Goal: Task Accomplishment & Management: Use online tool/utility

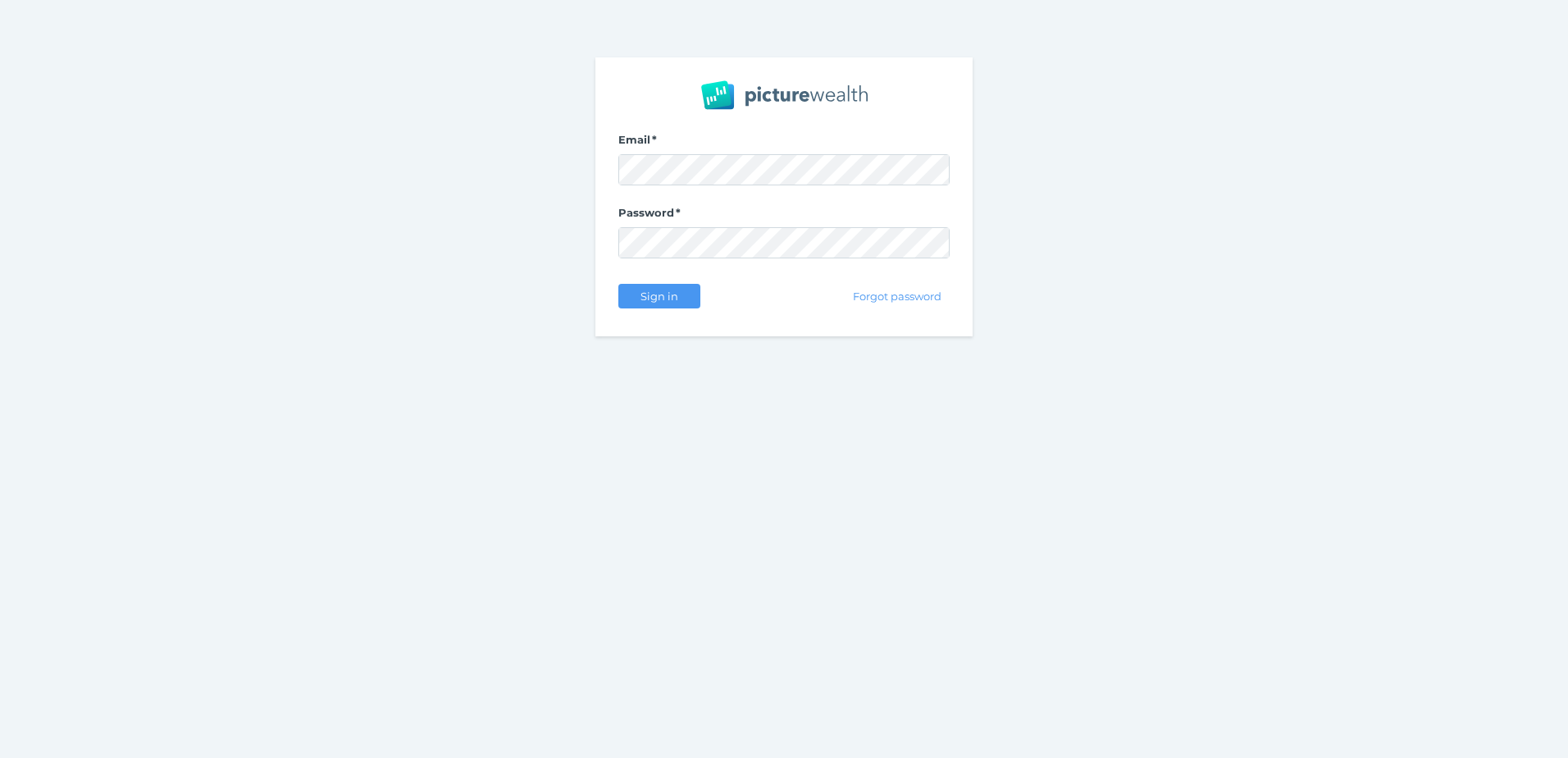
select select "25"
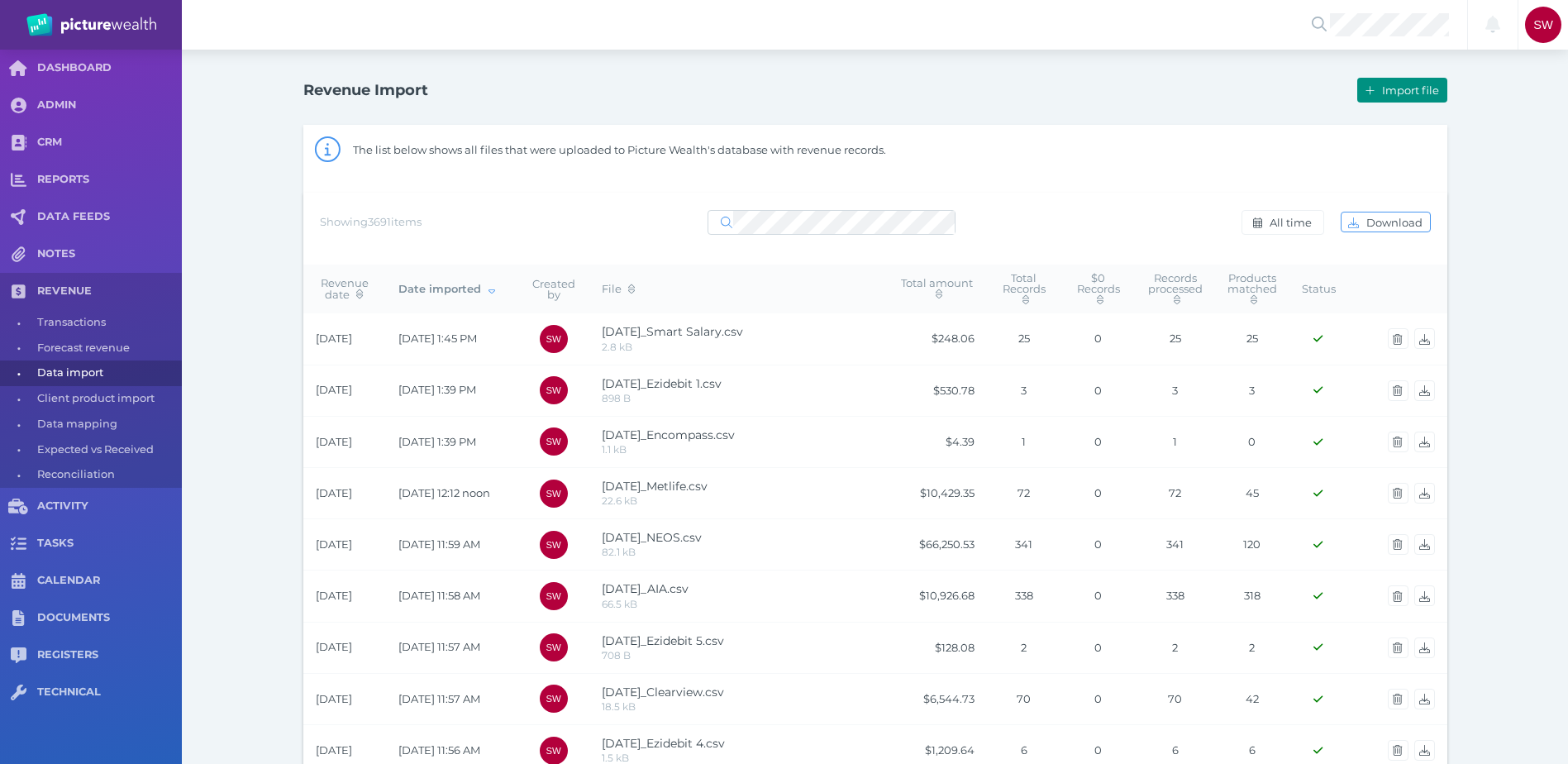
click at [1391, 88] on span "Import file" at bounding box center [1413, 90] width 68 height 13
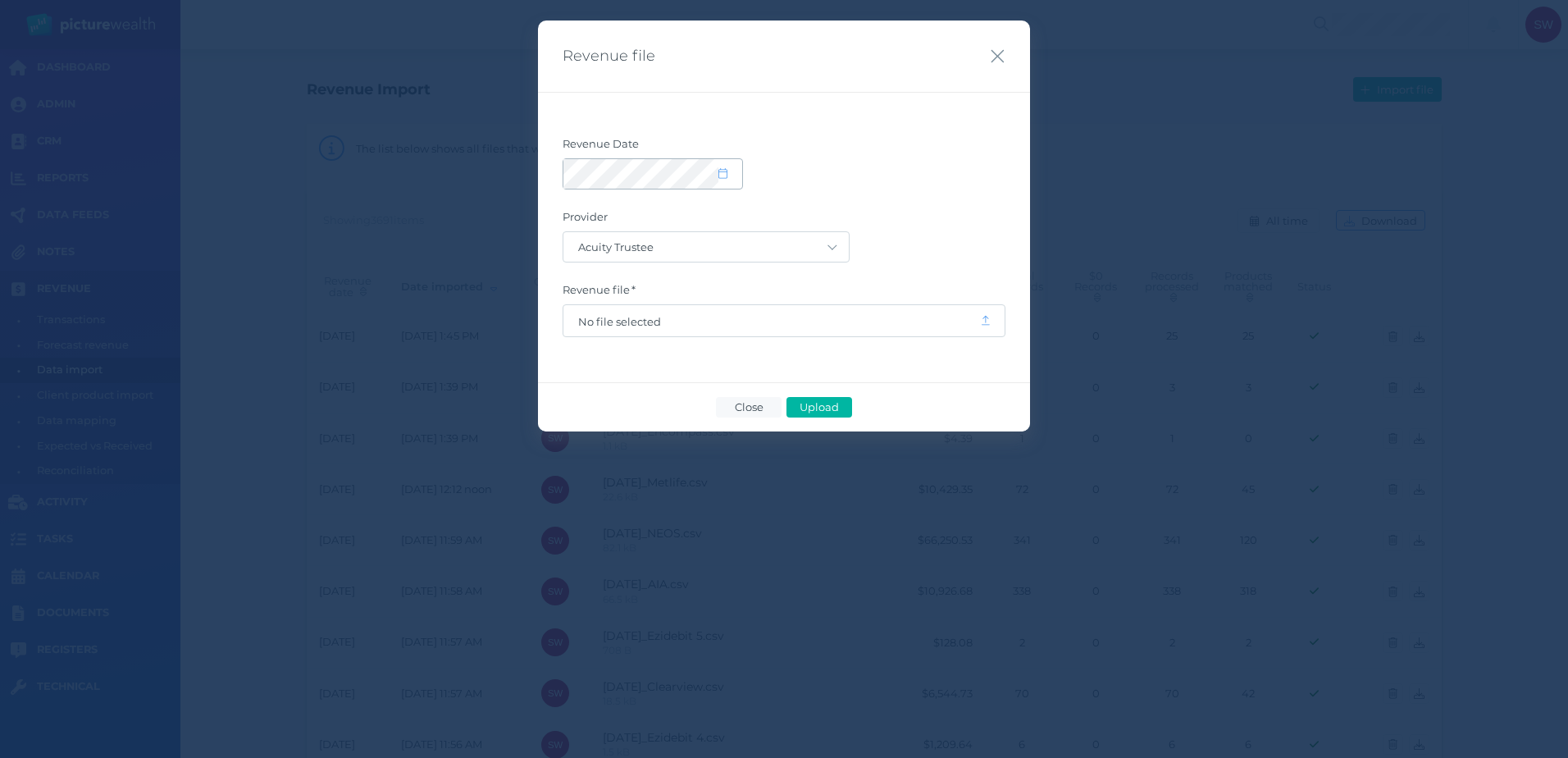
click at [733, 178] on span at bounding box center [731, 175] width 24 height 14
select select "8"
select select "2025"
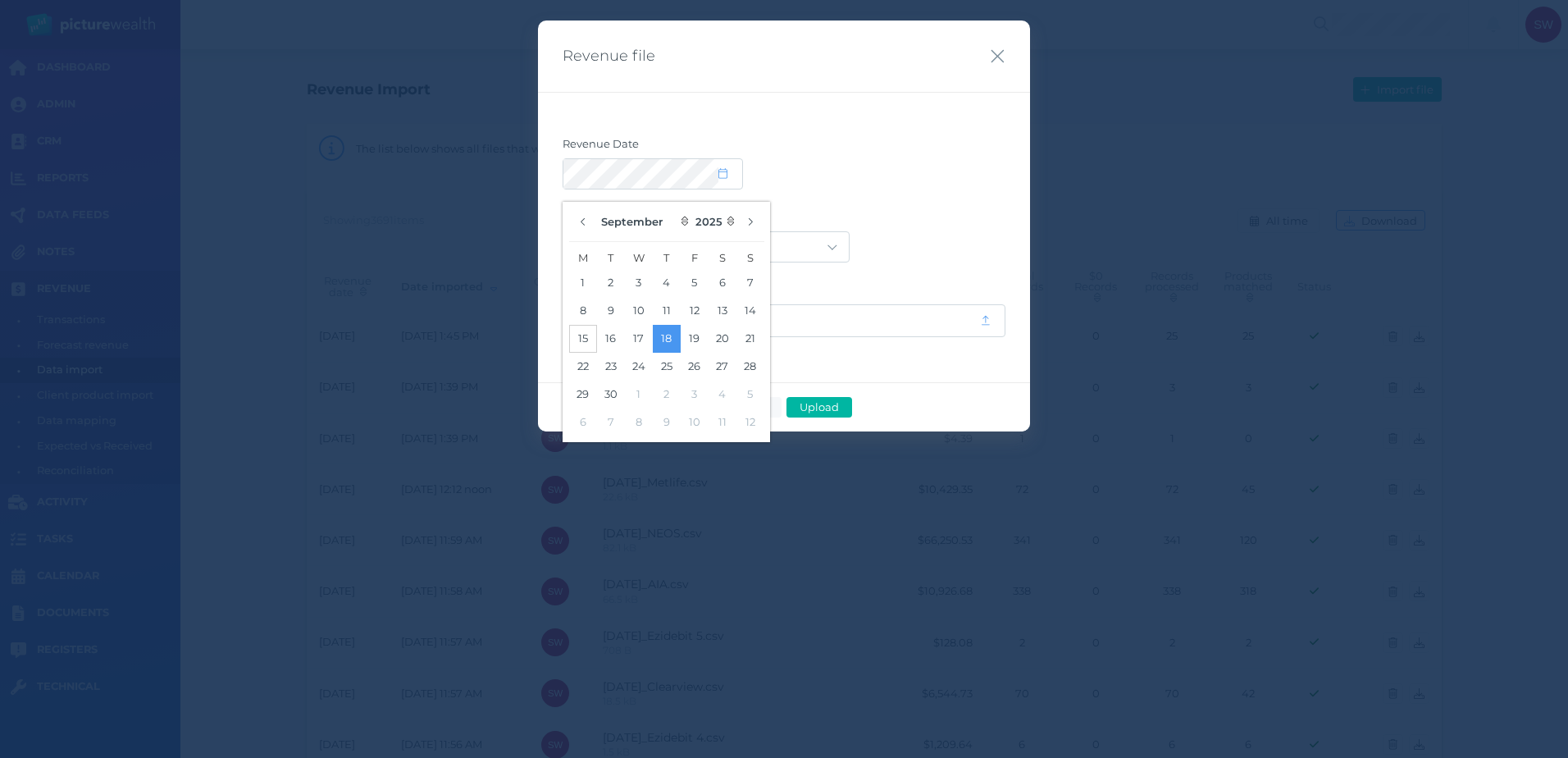
click at [586, 335] on button "15" at bounding box center [583, 339] width 28 height 28
click at [866, 226] on label "Provider" at bounding box center [784, 220] width 443 height 21
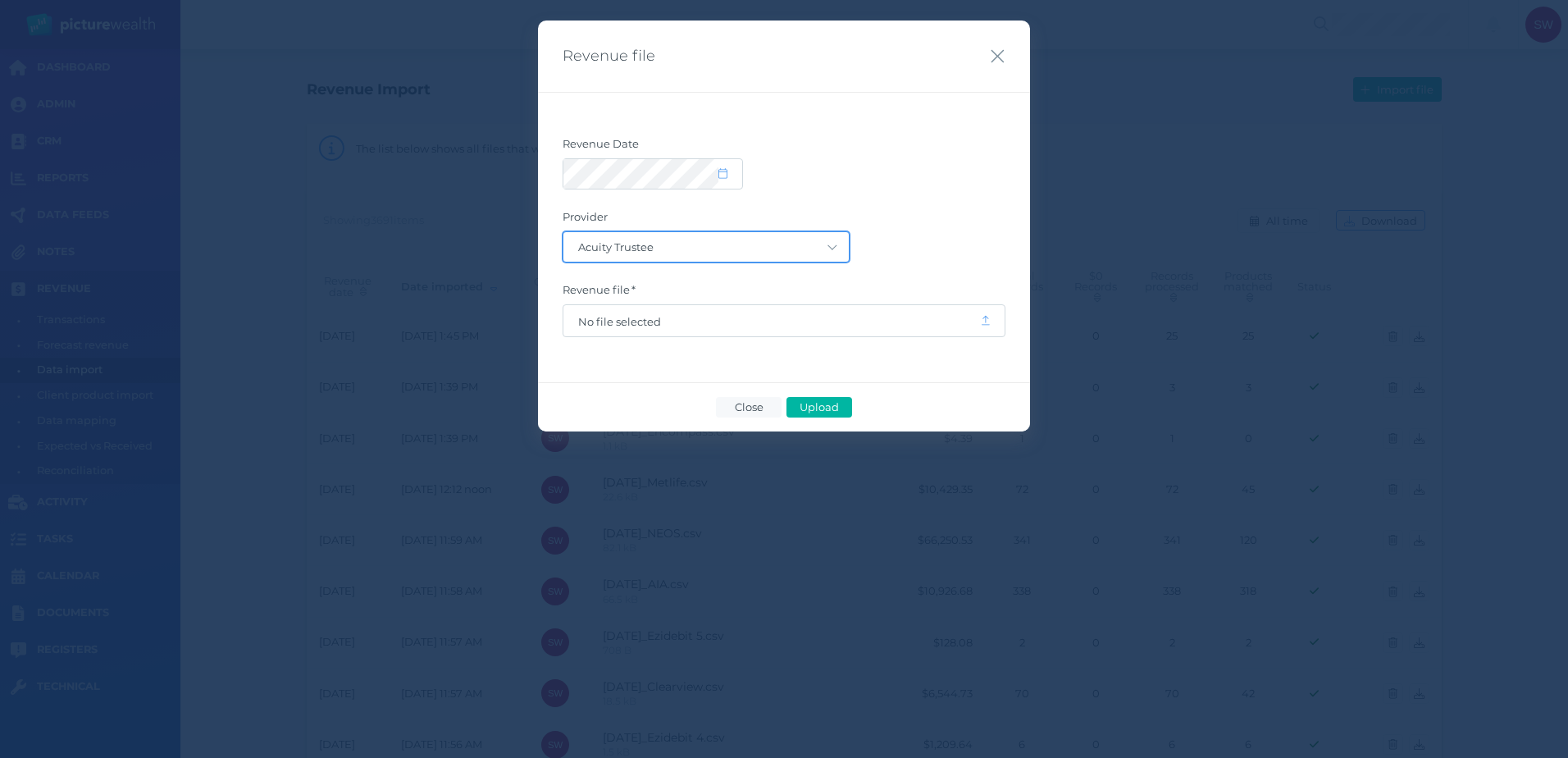
click at [726, 247] on select "Acuity Trustee AIA Australia AMG Super AMP ASGARD Asteron Life Australian Retir…" at bounding box center [706, 246] width 286 height 30
select select "68"
click at [563, 232] on select "Acuity Trustee AIA Australia AMG Super AMP ASGARD Asteron Life Australian Retir…" at bounding box center [706, 246] width 286 height 30
click at [793, 319] on span "No file selected" at bounding box center [772, 321] width 387 height 13
click at [829, 406] on span "Upload" at bounding box center [819, 406] width 53 height 13
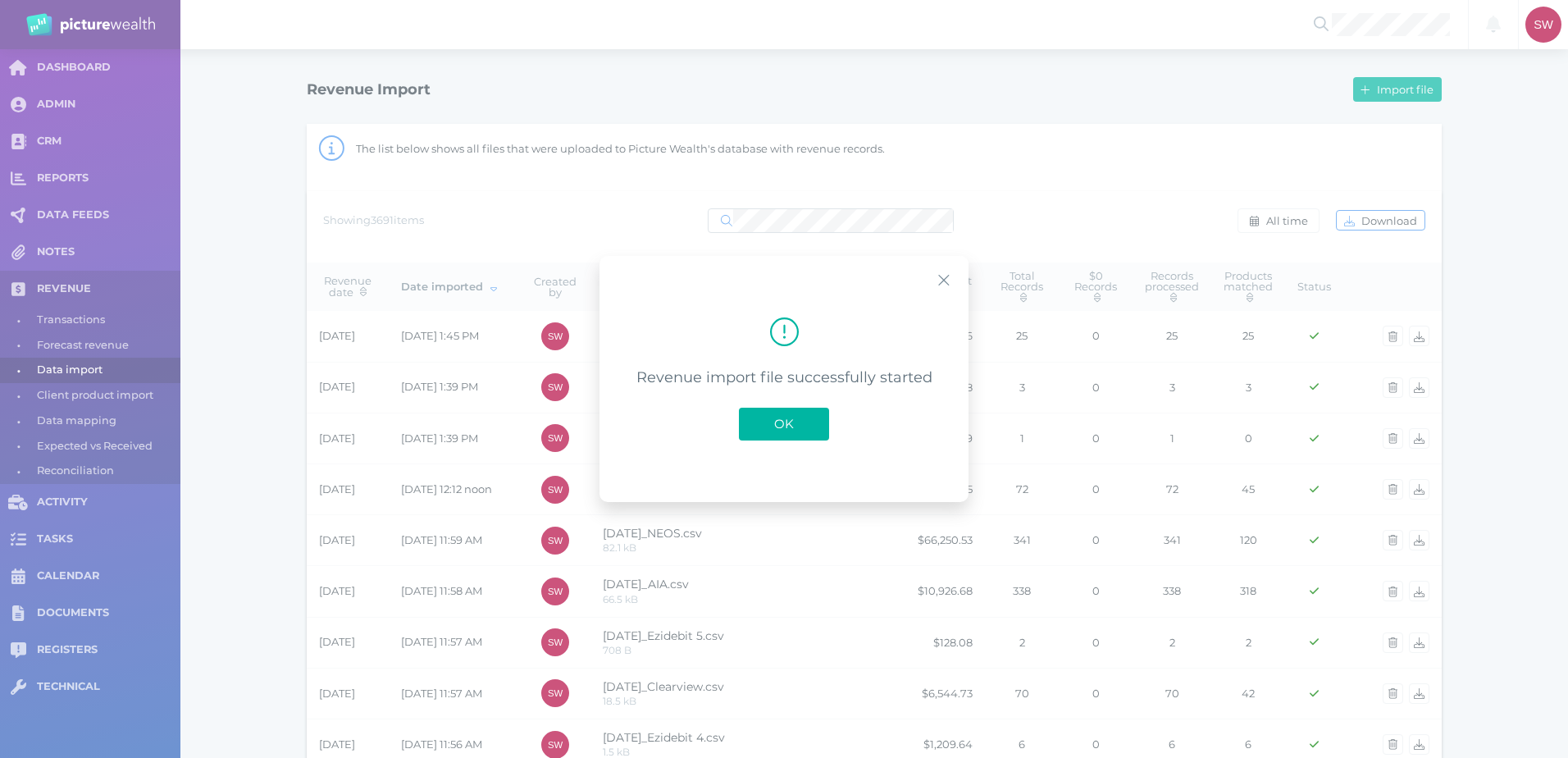
click at [784, 428] on span "OK" at bounding box center [784, 423] width 36 height 15
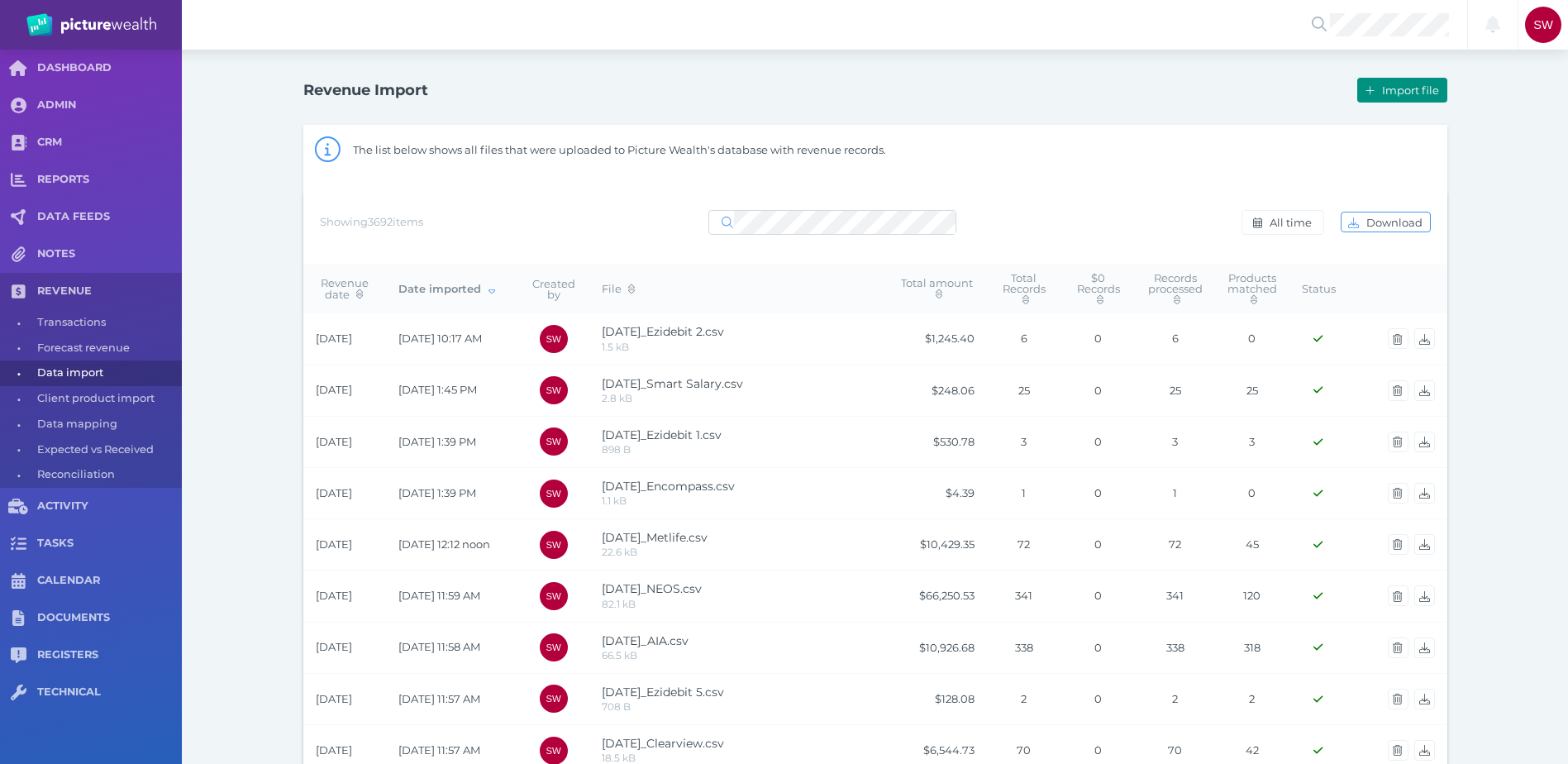
click at [1414, 92] on span "Import file" at bounding box center [1413, 90] width 68 height 13
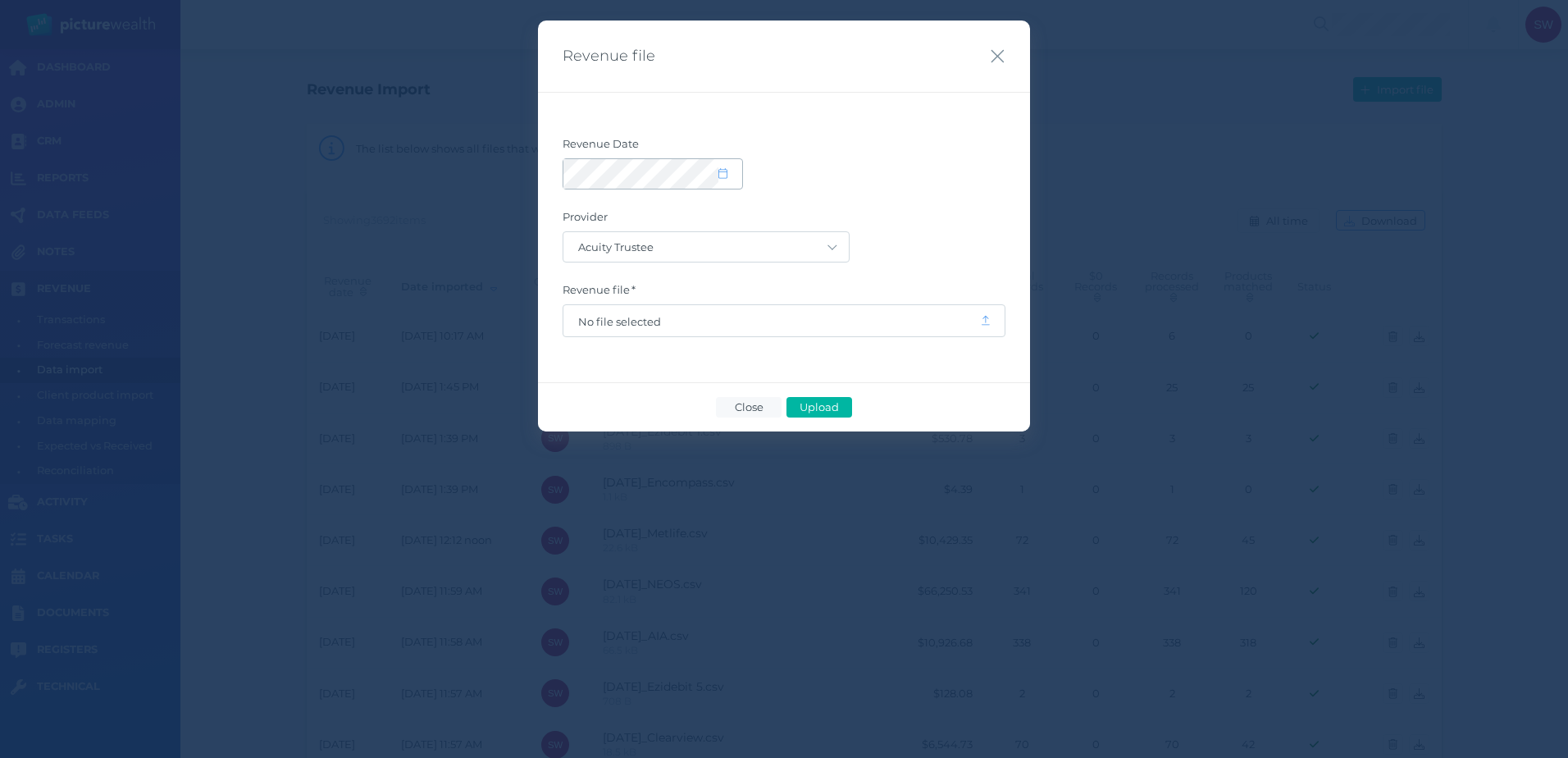
click at [733, 170] on span at bounding box center [731, 175] width 24 height 14
select select "8"
select select "2025"
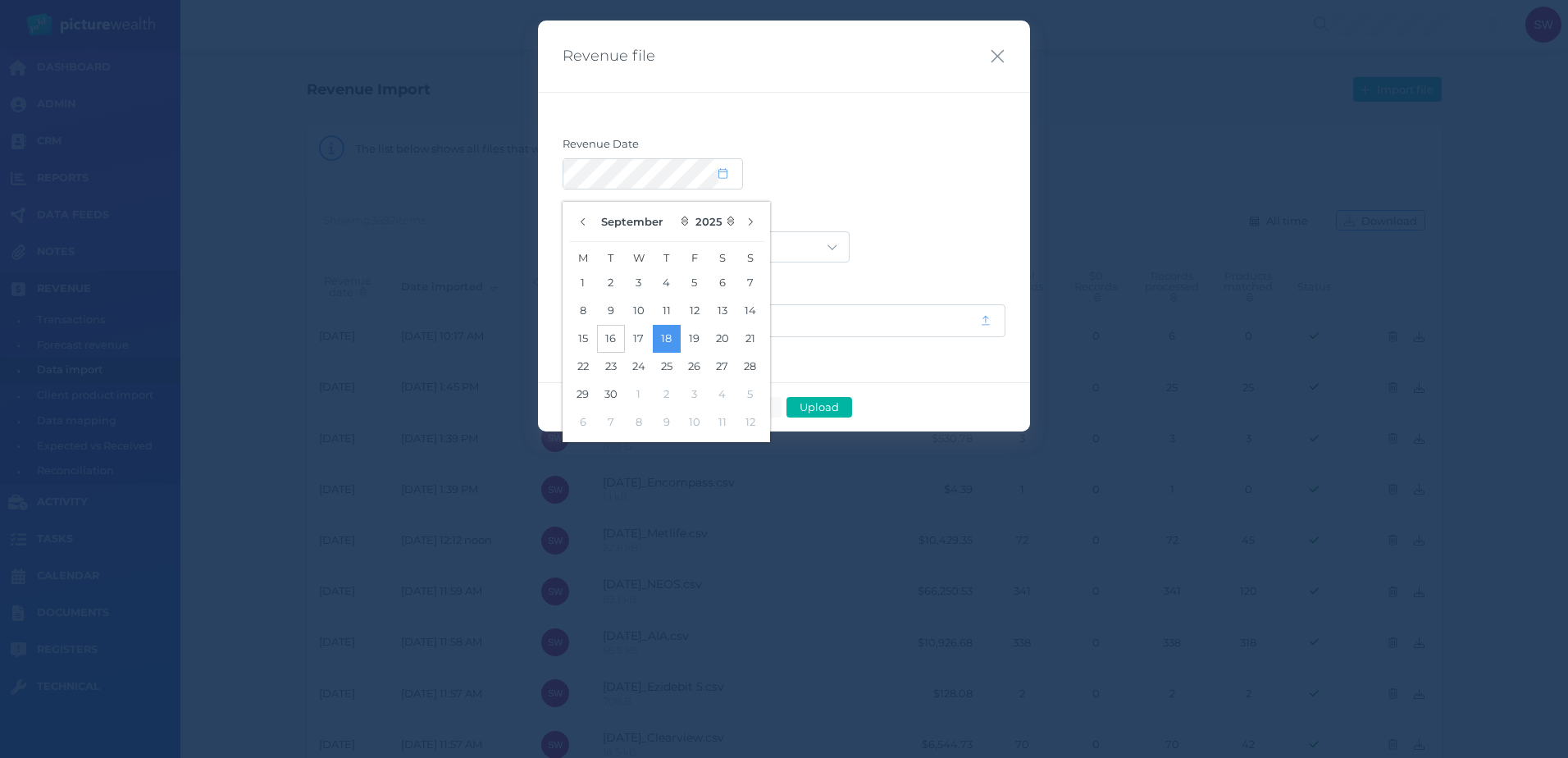
click at [603, 335] on button "16" at bounding box center [611, 339] width 28 height 28
click at [923, 144] on label "Revenue Date" at bounding box center [784, 147] width 443 height 21
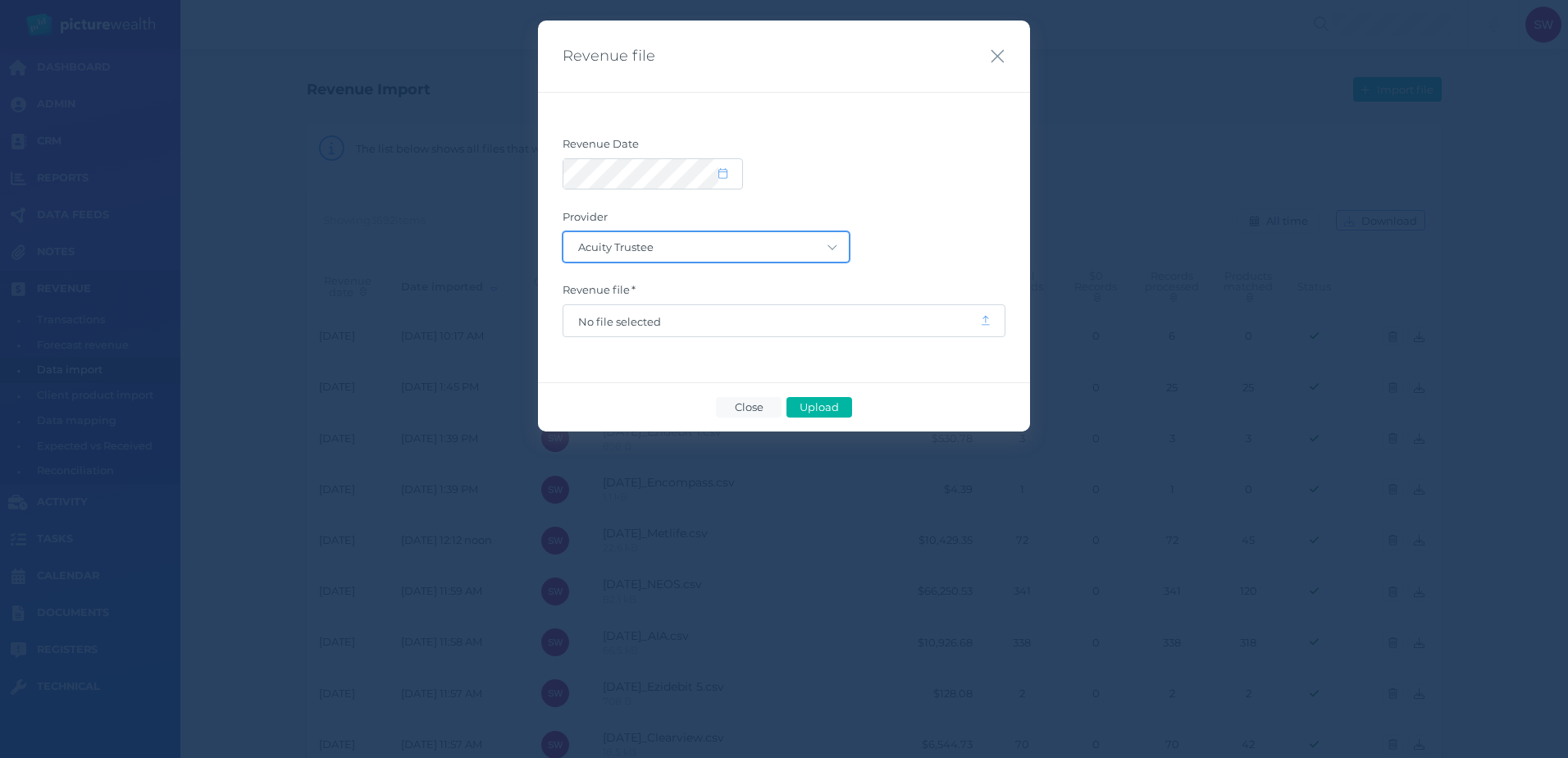
click at [800, 240] on select "Acuity Trustee AIA Australia AMG Super AMP ASGARD Asteron Life Australian Retir…" at bounding box center [706, 246] width 286 height 30
select select "126"
click at [563, 232] on select "Acuity Trustee AIA Australia AMG Super AMP ASGARD Asteron Life Australian Retir…" at bounding box center [706, 246] width 286 height 30
click at [686, 323] on span "No file selected" at bounding box center [772, 321] width 387 height 13
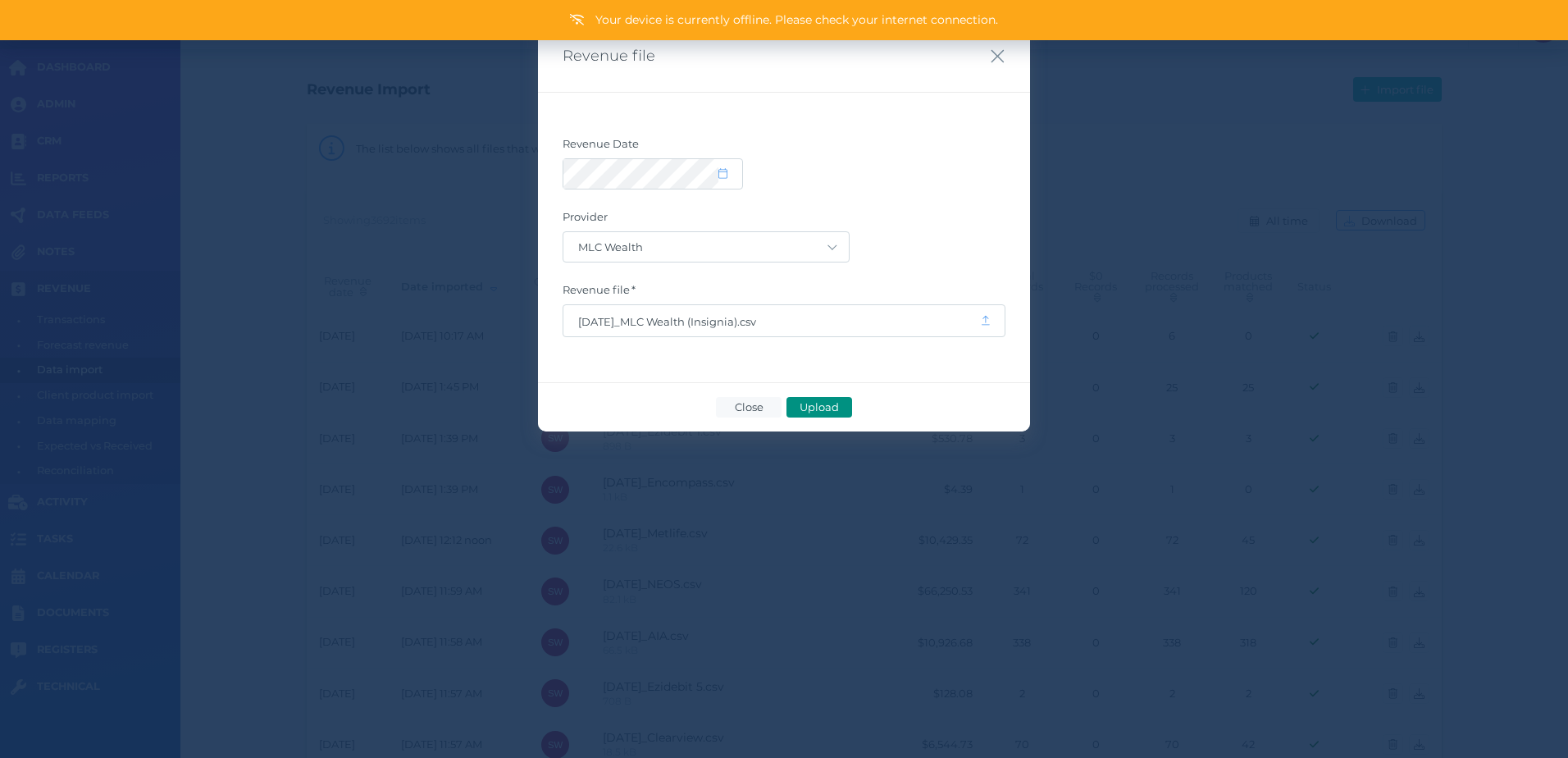
click at [832, 406] on span "Upload" at bounding box center [819, 406] width 53 height 13
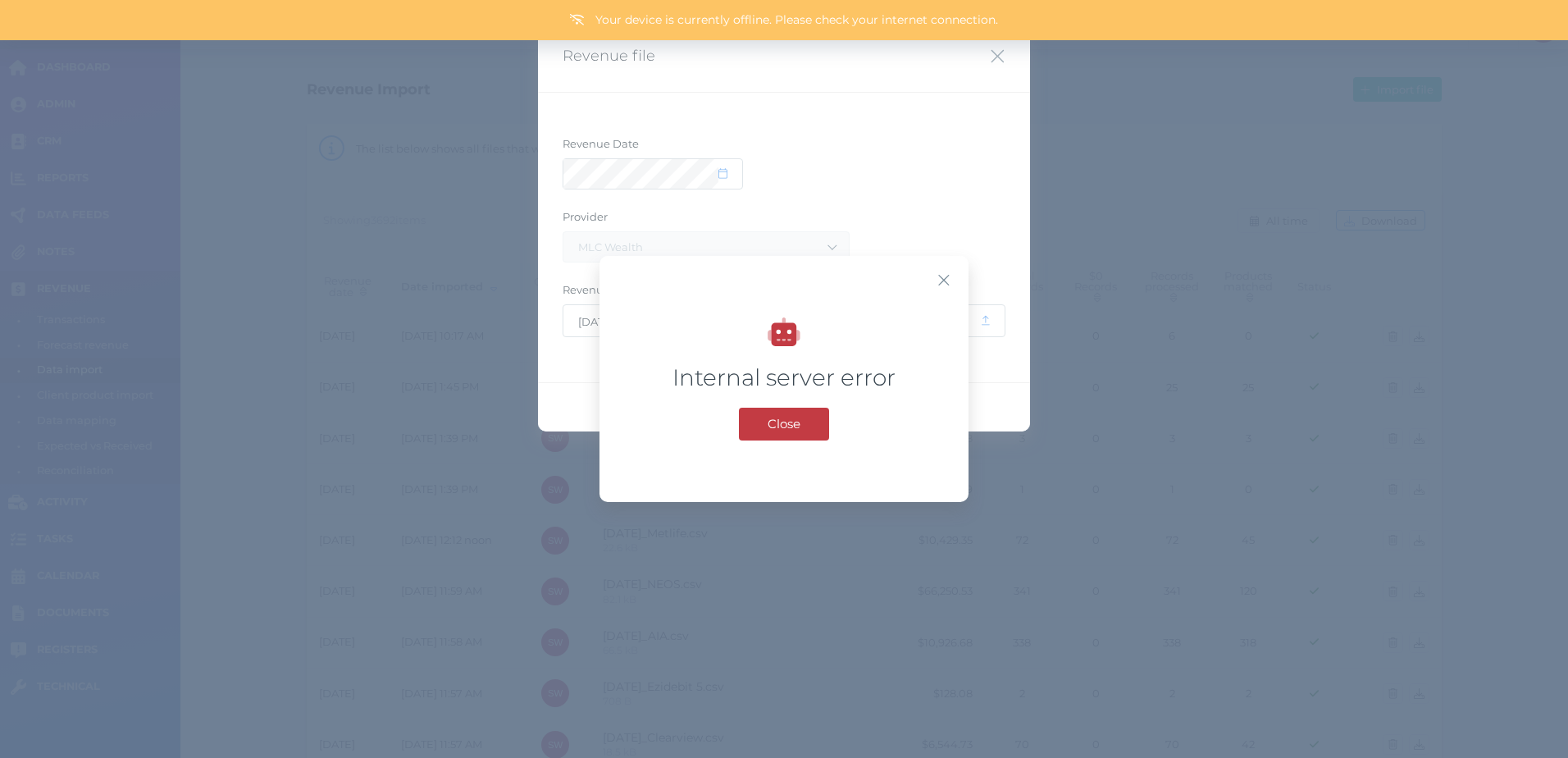
click at [789, 418] on span "Close" at bounding box center [784, 423] width 50 height 15
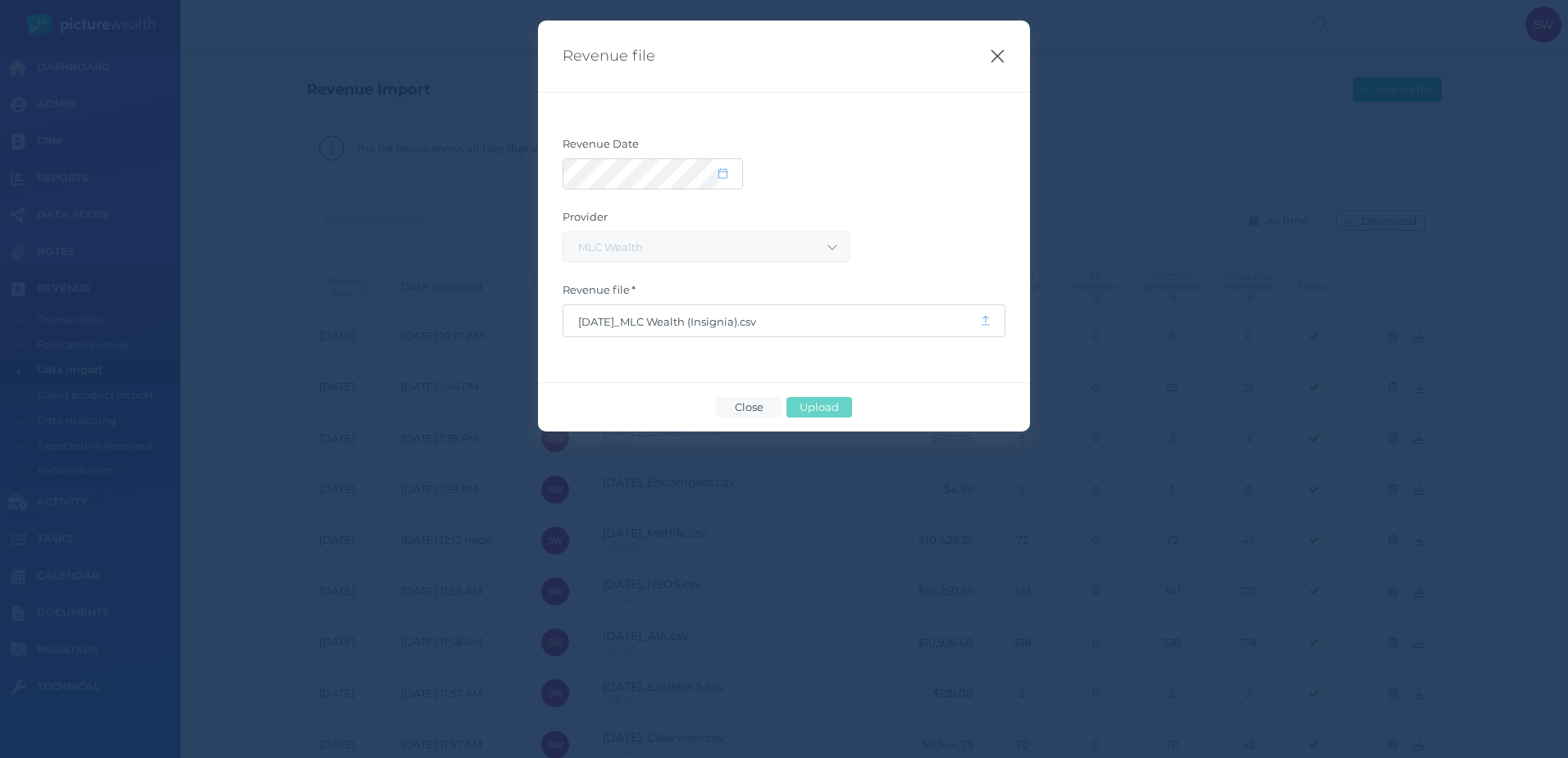
click at [1000, 51] on icon "button" at bounding box center [998, 56] width 15 height 21
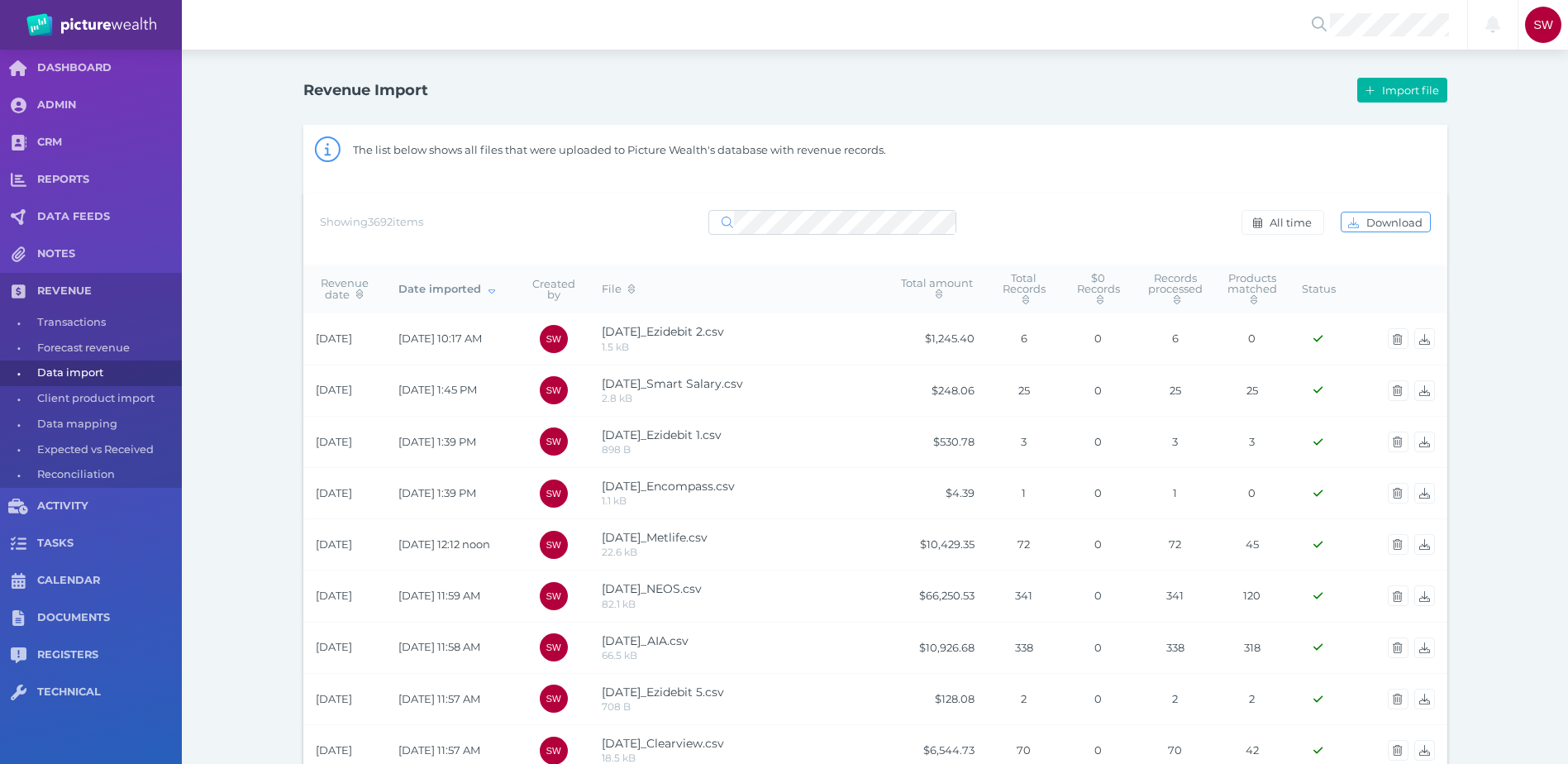
click at [1031, 174] on div "The list below shows all files that were uploaded to Picture Wealth's database …" at bounding box center [875, 150] width 1144 height 51
click at [1389, 91] on span "Import file" at bounding box center [1413, 90] width 68 height 13
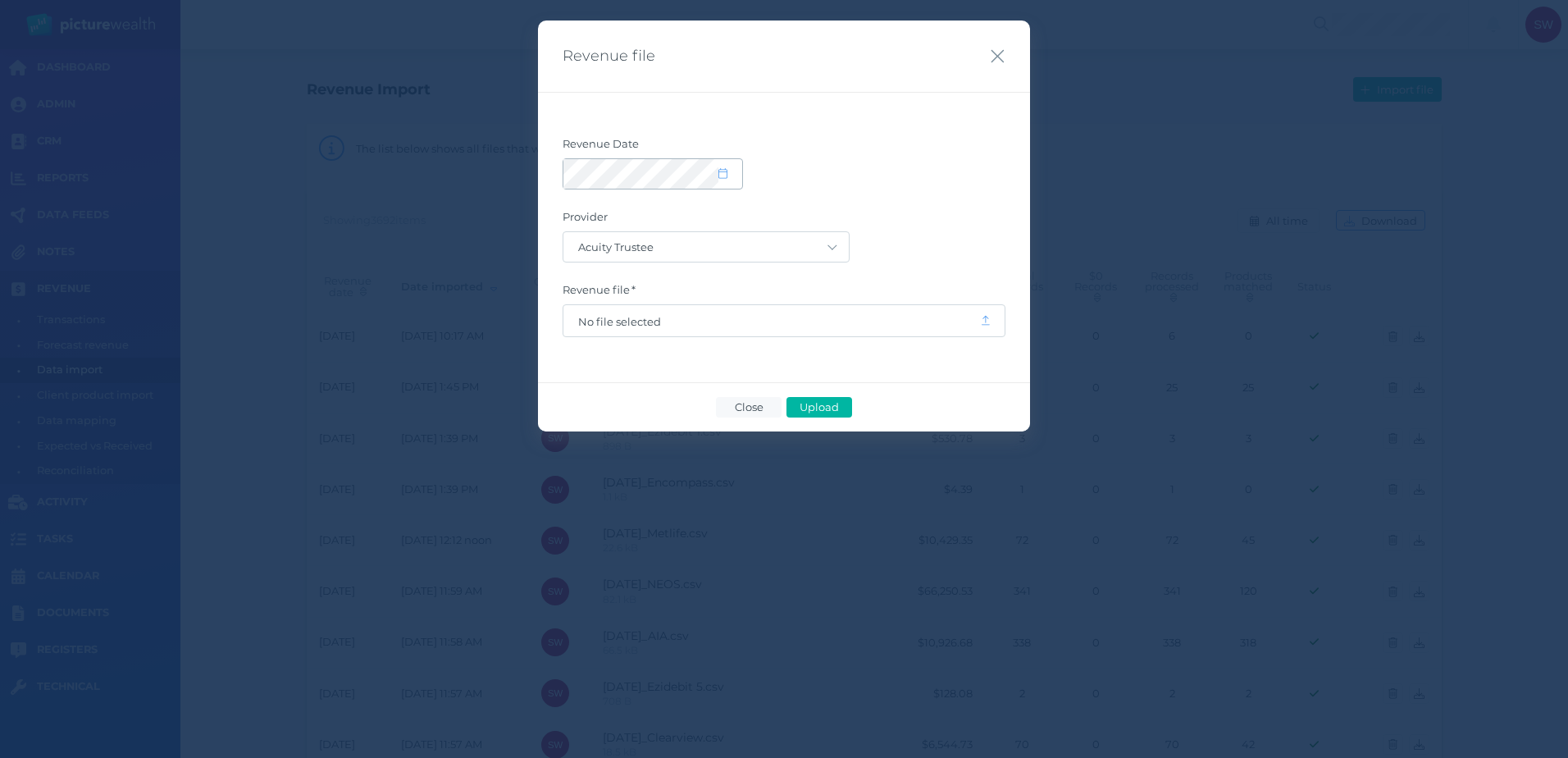
click at [731, 168] on span at bounding box center [731, 175] width 24 height 14
select select "8"
select select "2025"
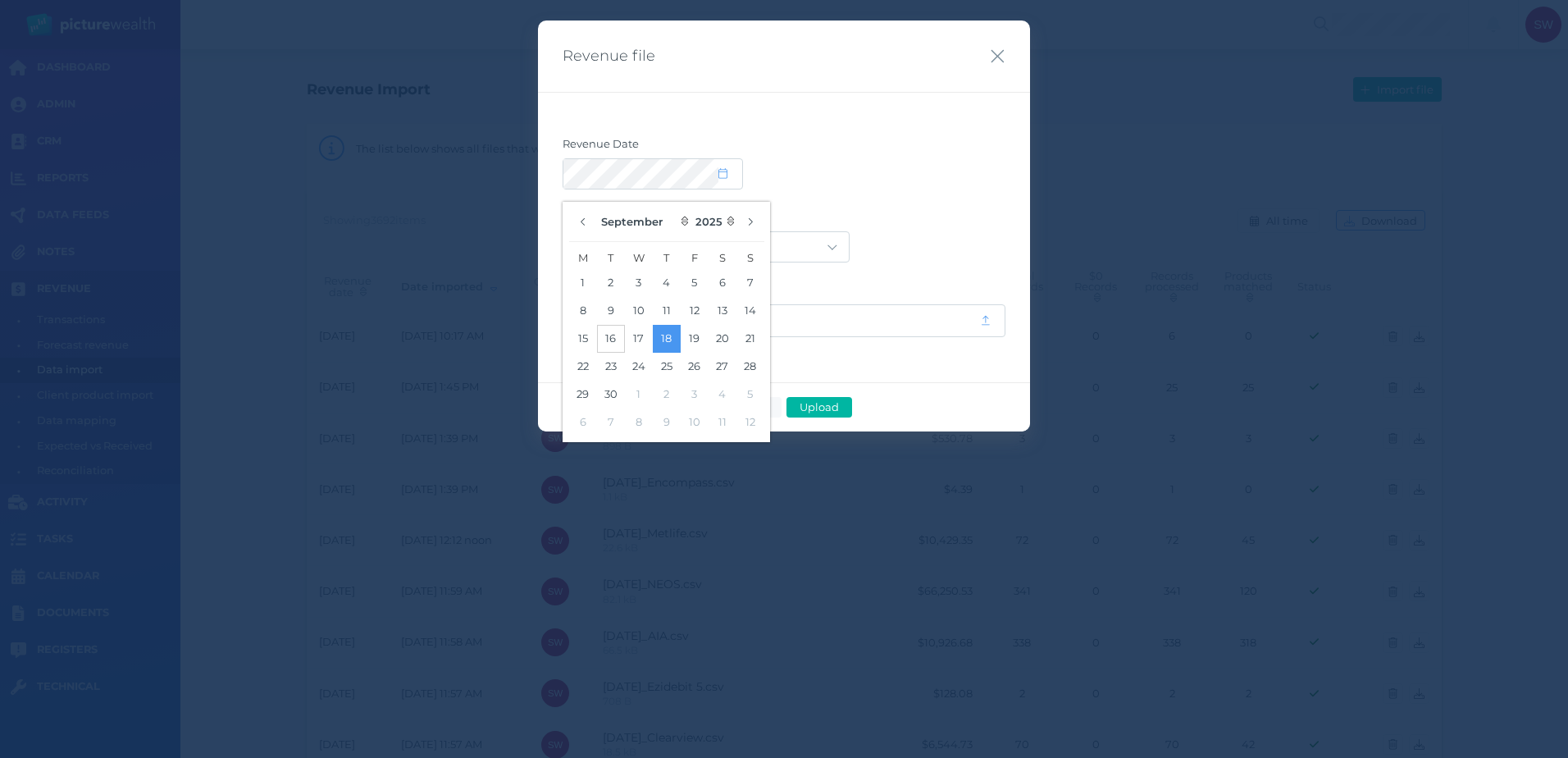
click at [602, 341] on button "16" at bounding box center [611, 339] width 28 height 28
drag, startPoint x: 823, startPoint y: 175, endPoint x: 804, endPoint y: 188, distance: 23.0
click at [820, 176] on div at bounding box center [784, 174] width 443 height 31
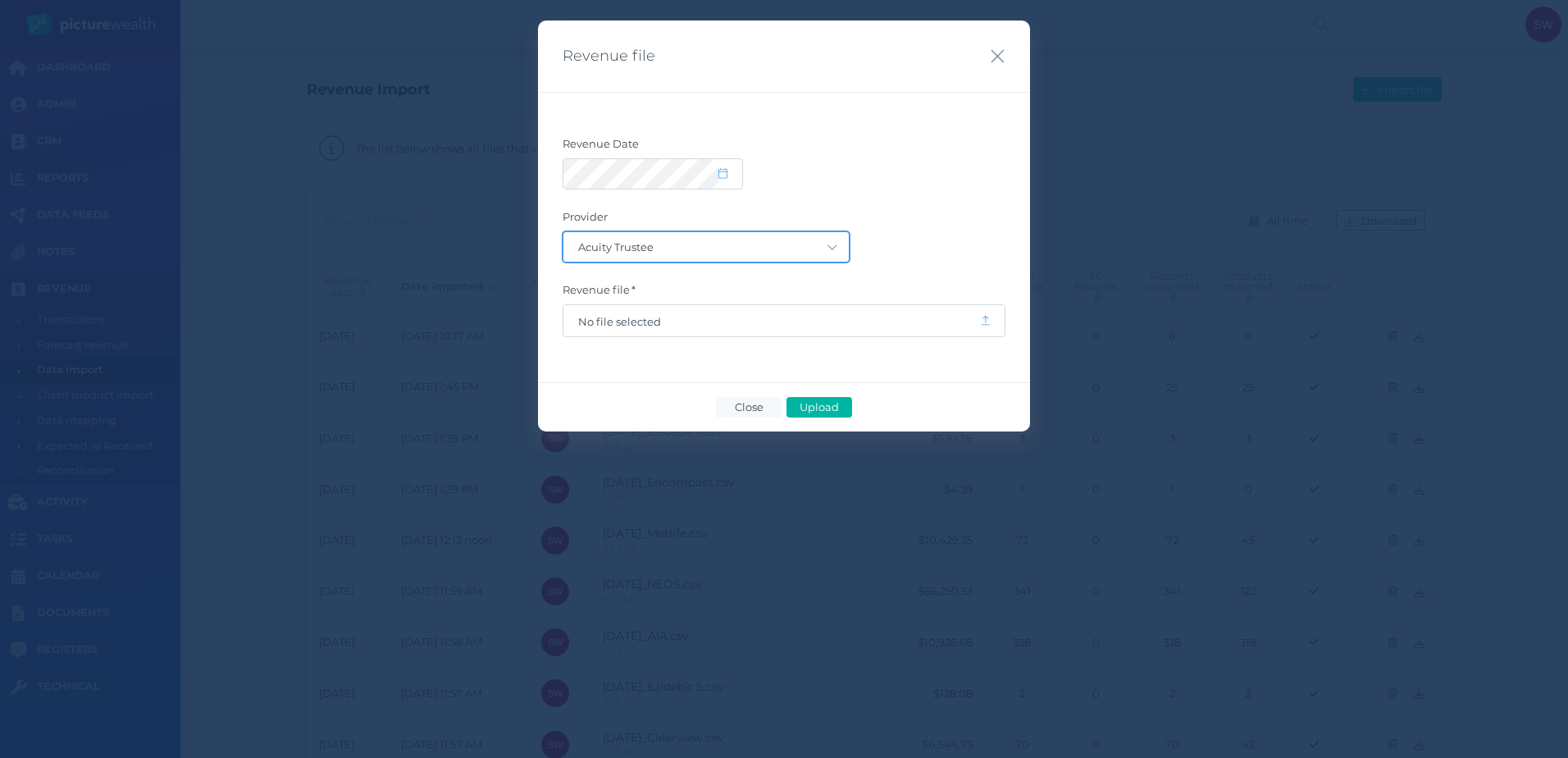
click at [772, 251] on select "Acuity Trustee AIA Australia AMG Super AMP ASGARD Asteron Life Australian Retir…" at bounding box center [706, 246] width 286 height 30
select select "126"
click at [563, 232] on select "Acuity Trustee AIA Australia AMG Super AMP ASGARD Asteron Life Australian Retir…" at bounding box center [706, 246] width 286 height 30
click at [830, 319] on span "No file selected" at bounding box center [772, 321] width 387 height 13
click at [821, 408] on span "Upload" at bounding box center [819, 406] width 53 height 13
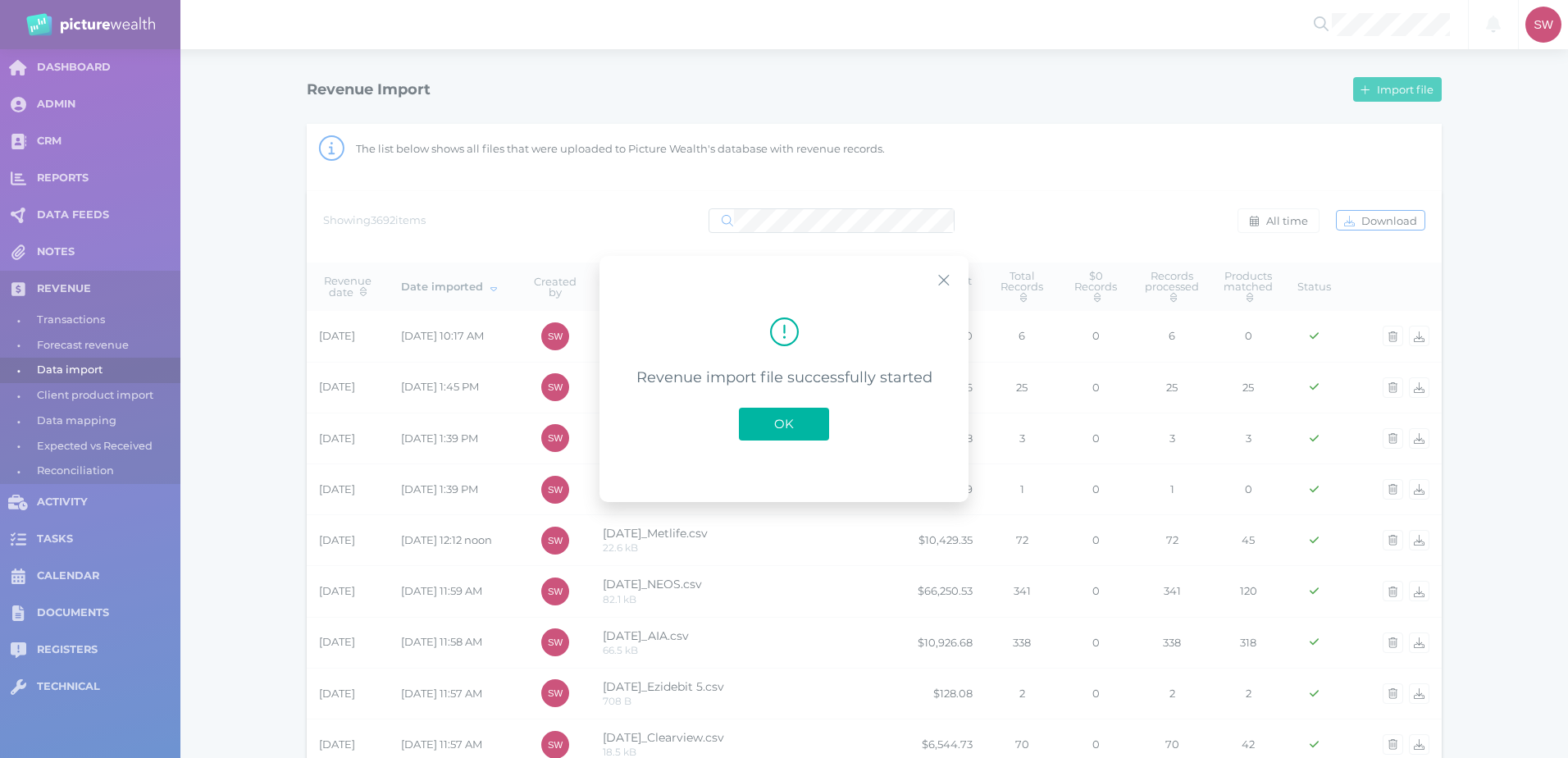
click at [788, 423] on span "OK" at bounding box center [784, 423] width 36 height 15
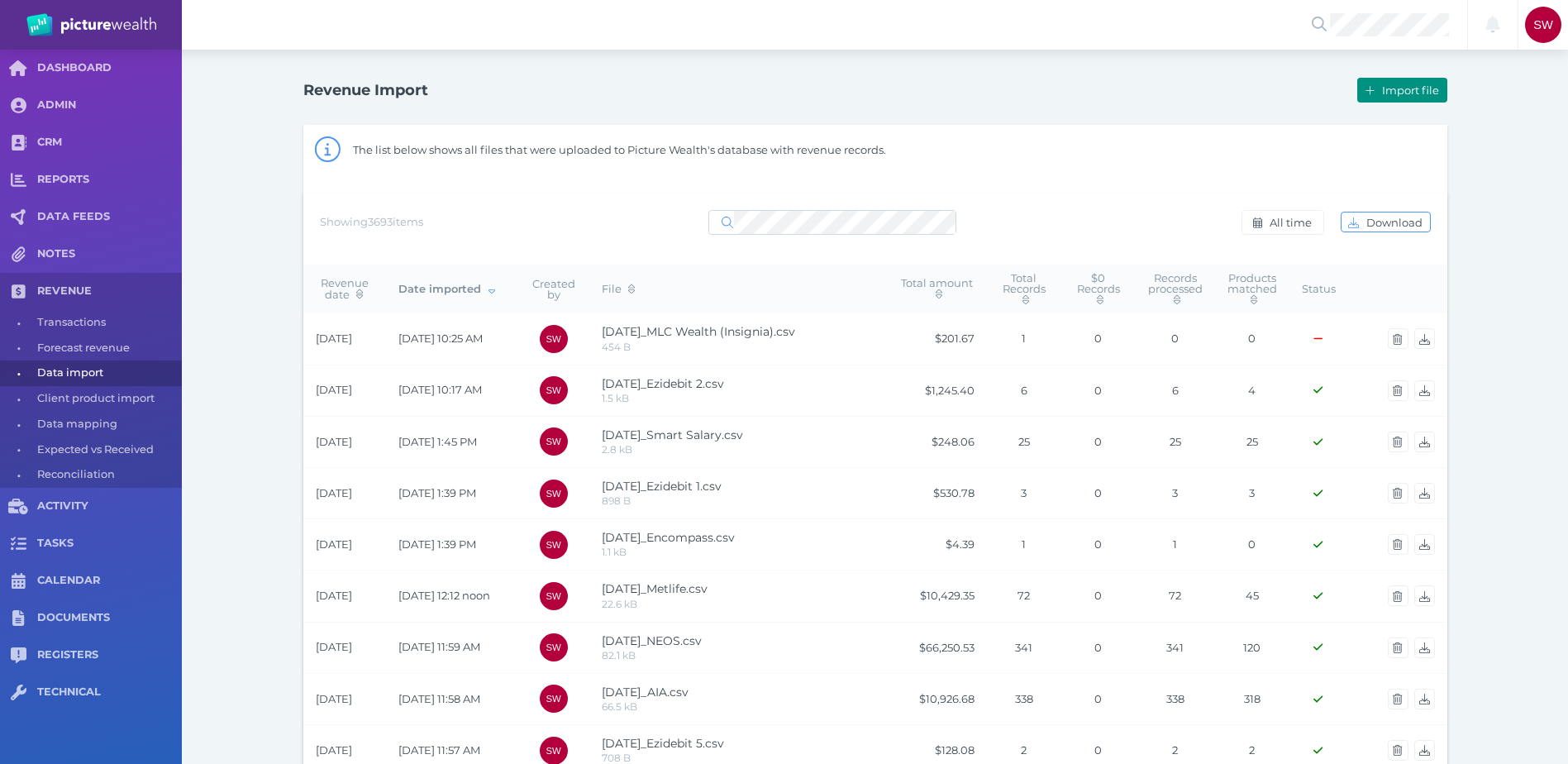
click at [1388, 97] on button "Import file" at bounding box center [1402, 90] width 90 height 25
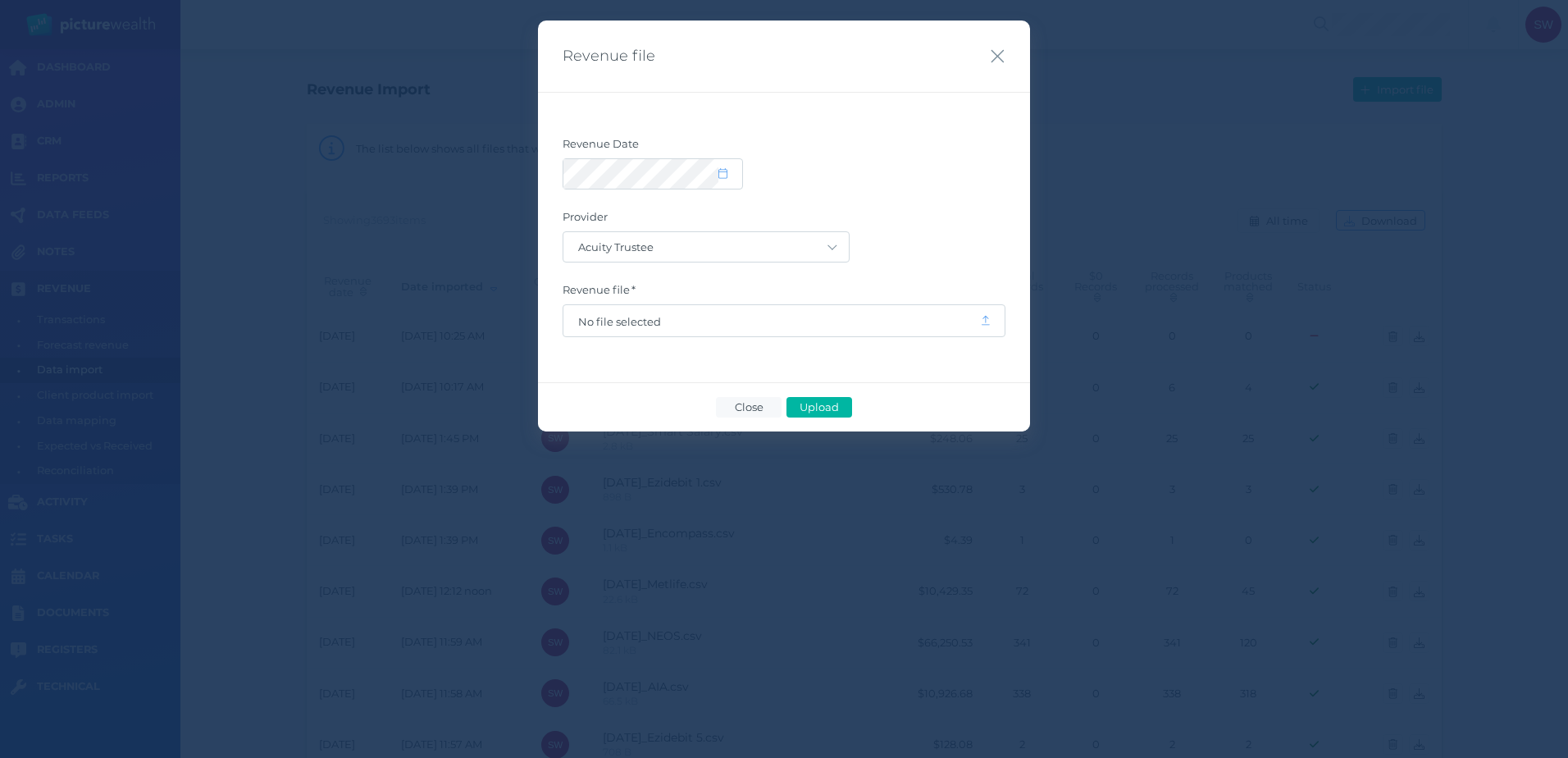
drag, startPoint x: 762, startPoint y: 174, endPoint x: 745, endPoint y: 173, distance: 17.0
click at [760, 174] on div at bounding box center [784, 174] width 443 height 31
click at [737, 171] on span at bounding box center [731, 175] width 24 height 14
select select "8"
select select "2025"
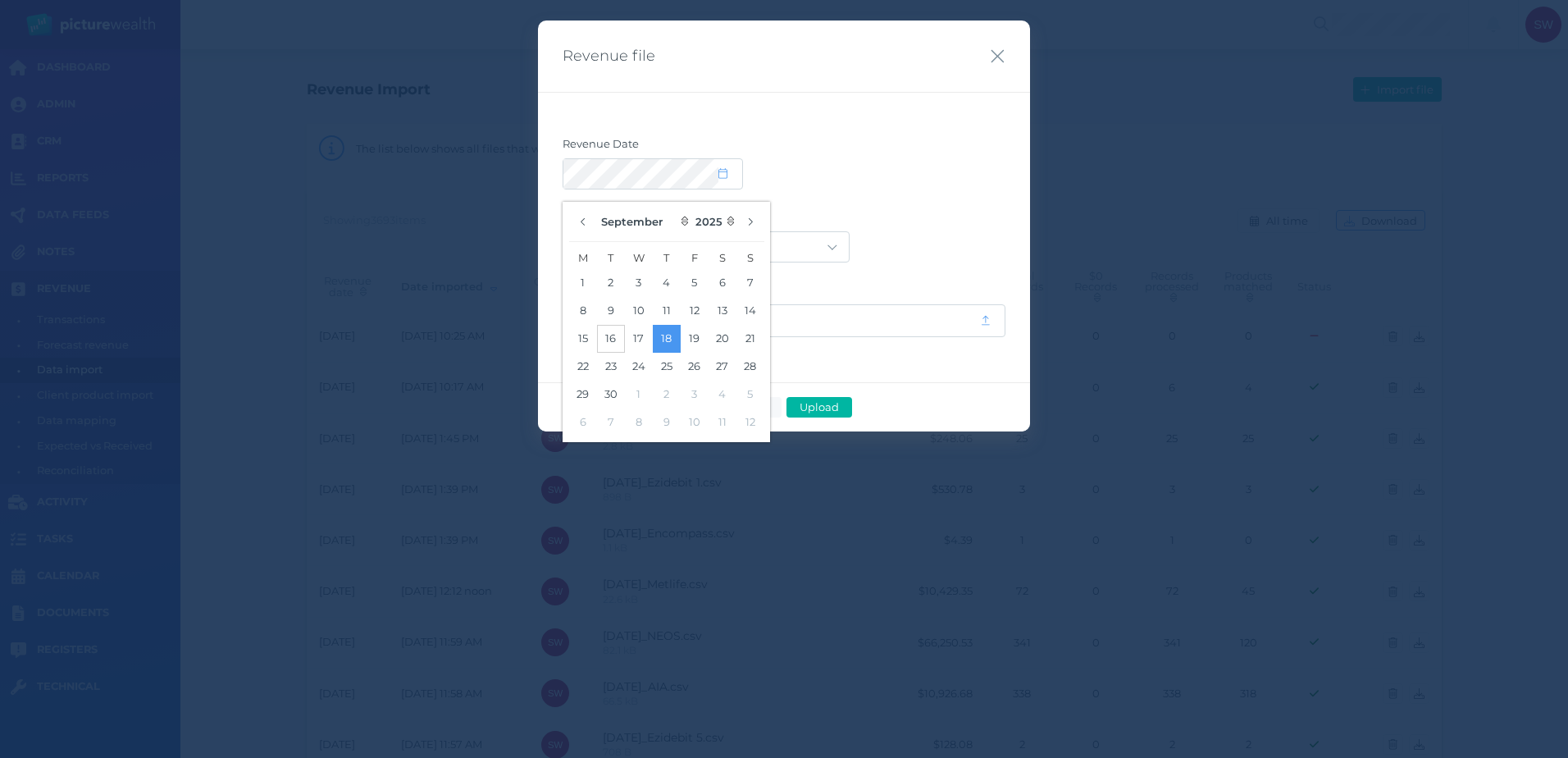
click at [607, 335] on button "16" at bounding box center [611, 339] width 28 height 28
click at [885, 203] on form "Revenue Date Provider Acuity Trustee AIA Australia AMG Super AMP ASGARD Asteron…" at bounding box center [784, 237] width 443 height 200
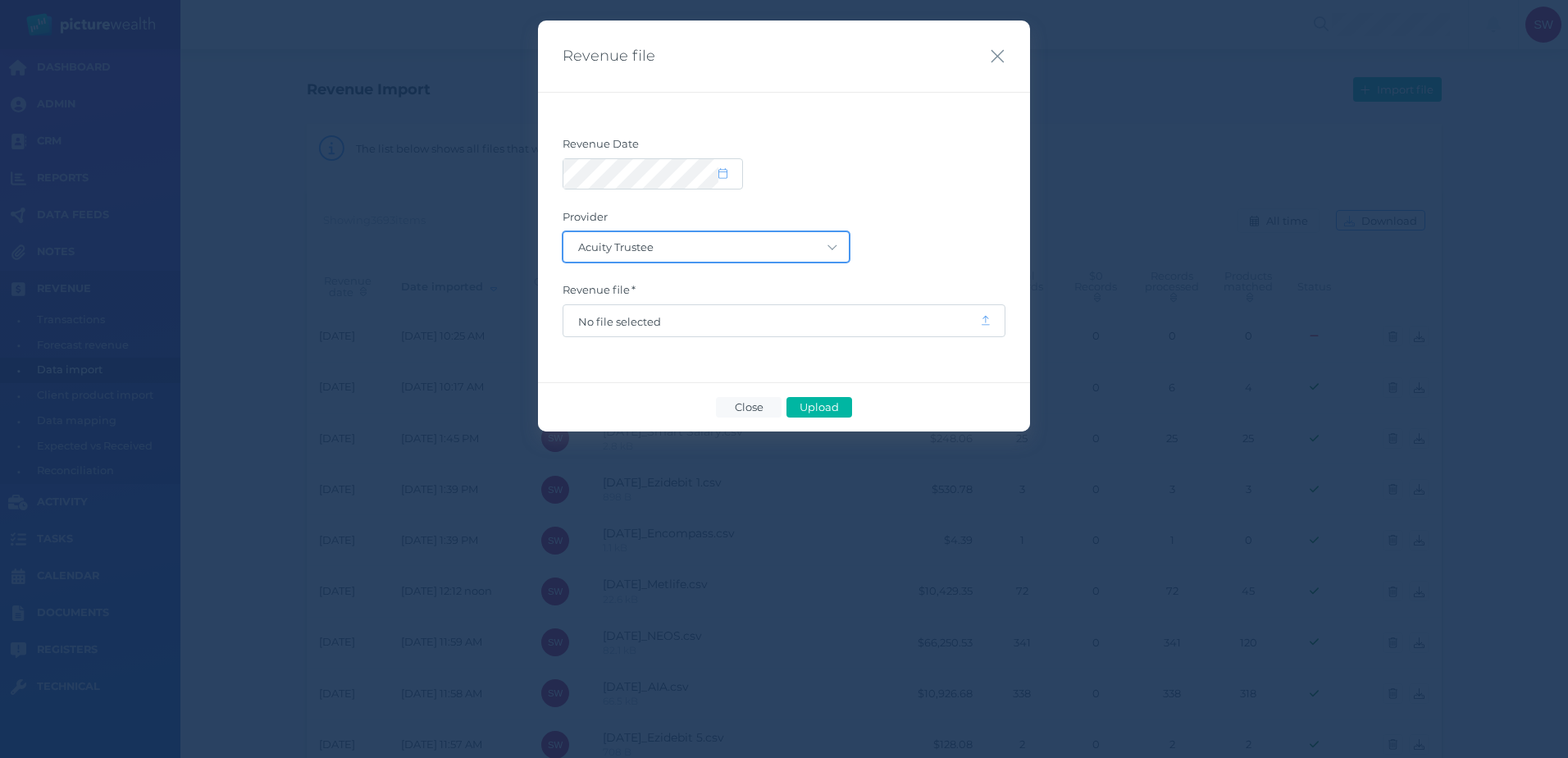
click at [822, 246] on select "Acuity Trustee AIA Australia AMG Super AMP ASGARD Asteron Life Australian Retir…" at bounding box center [706, 246] width 286 height 30
select select "27"
click at [563, 232] on select "Acuity Trustee AIA Australia AMG Super AMP ASGARD Asteron Life Australian Retir…" at bounding box center [706, 246] width 286 height 30
click at [692, 318] on span "No file selected" at bounding box center [772, 321] width 387 height 13
click at [845, 405] on span "Upload" at bounding box center [819, 406] width 53 height 13
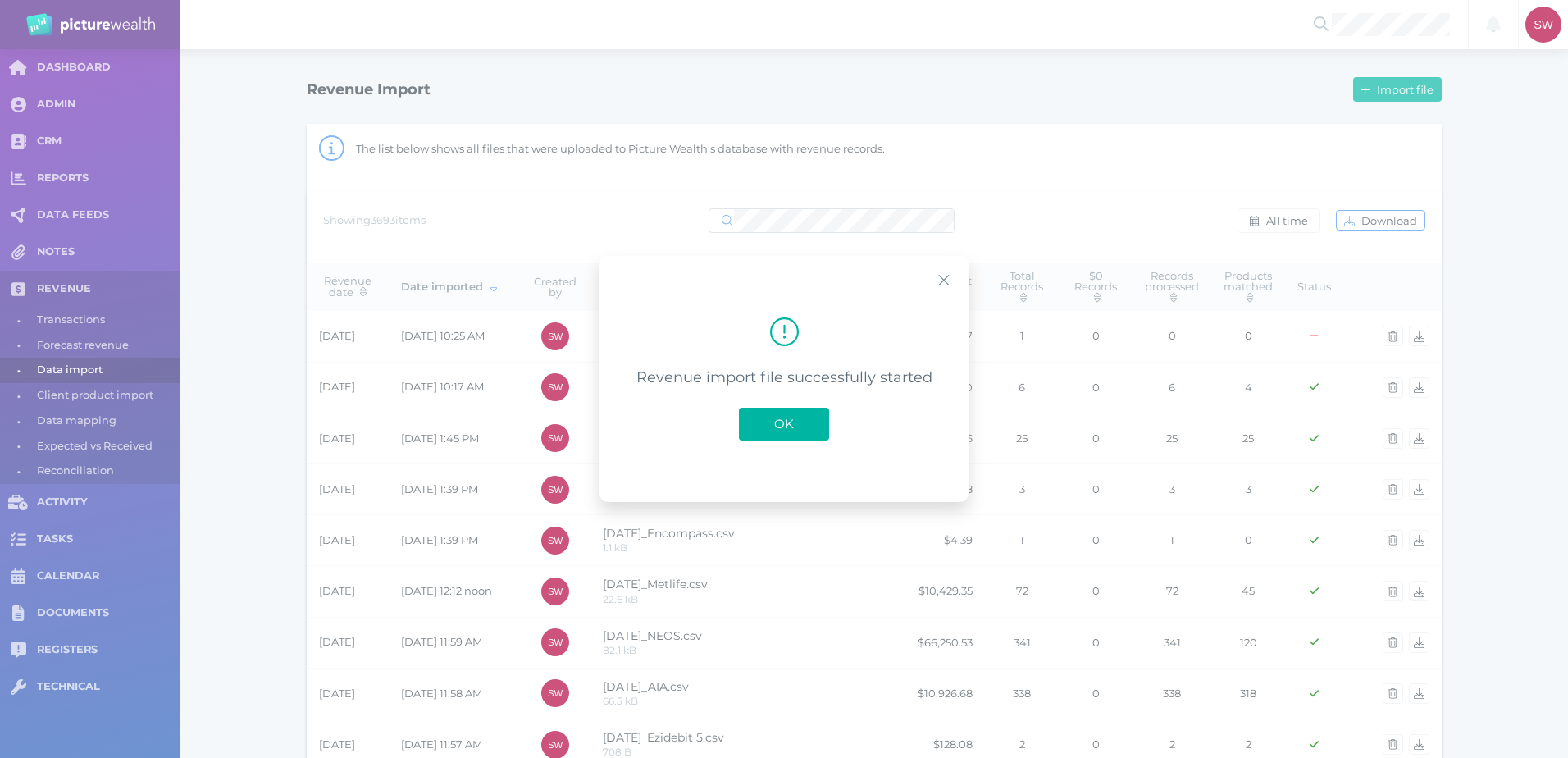
click at [787, 420] on span "OK" at bounding box center [784, 423] width 36 height 15
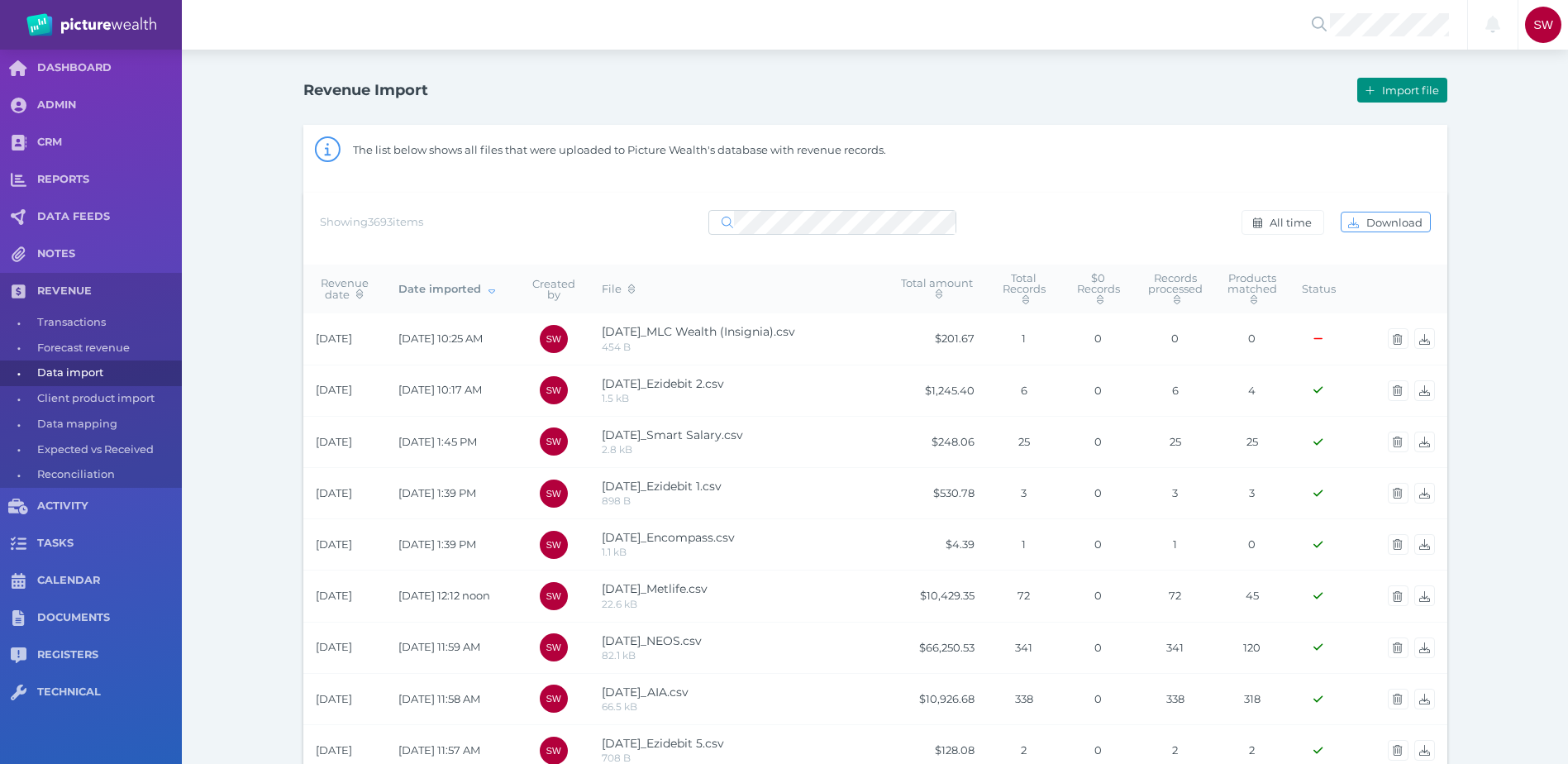
click at [1411, 94] on span "Import file" at bounding box center [1413, 90] width 68 height 13
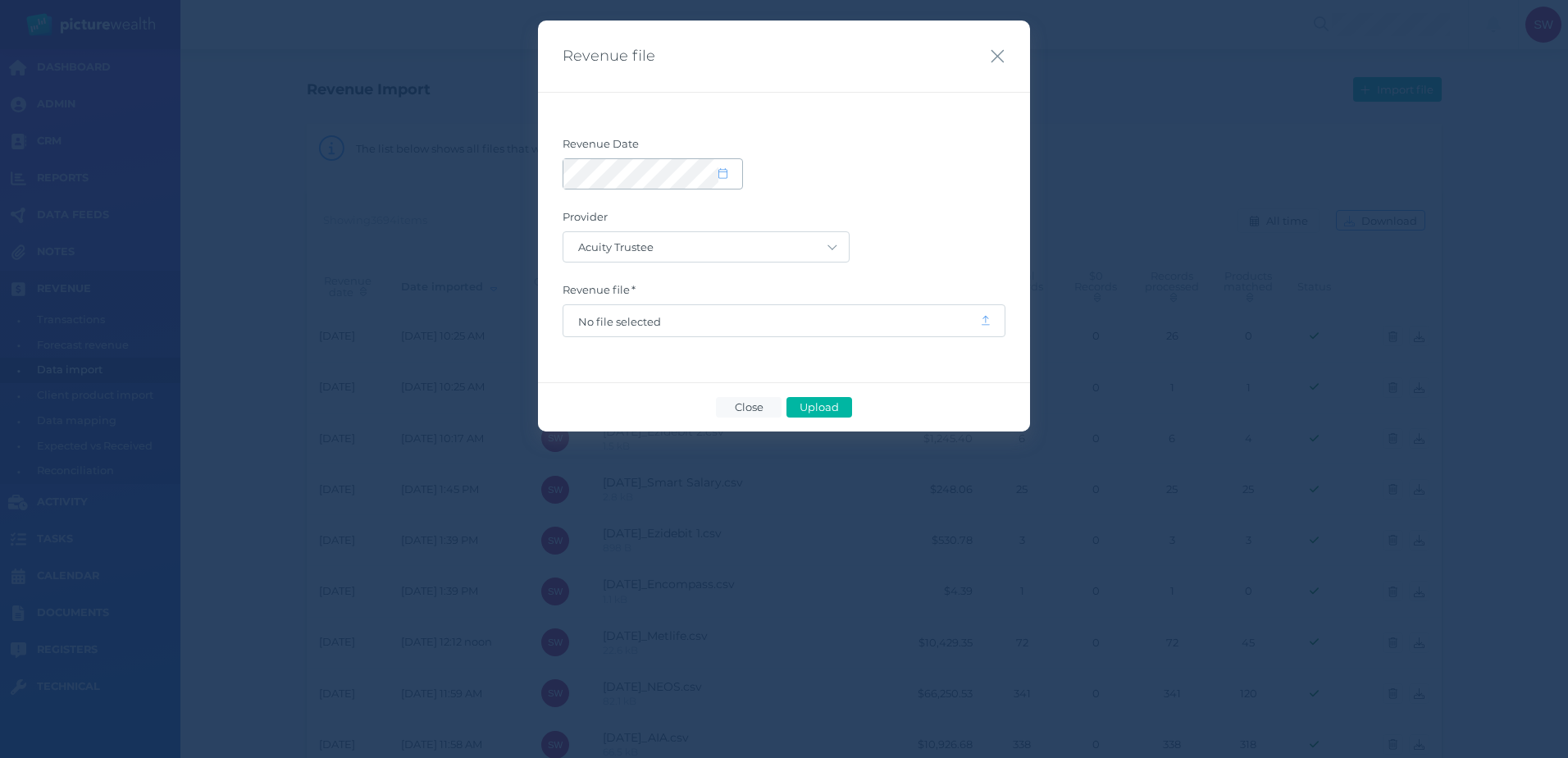
click at [726, 169] on icon at bounding box center [723, 173] width 9 height 10
select select "8"
select select "2025"
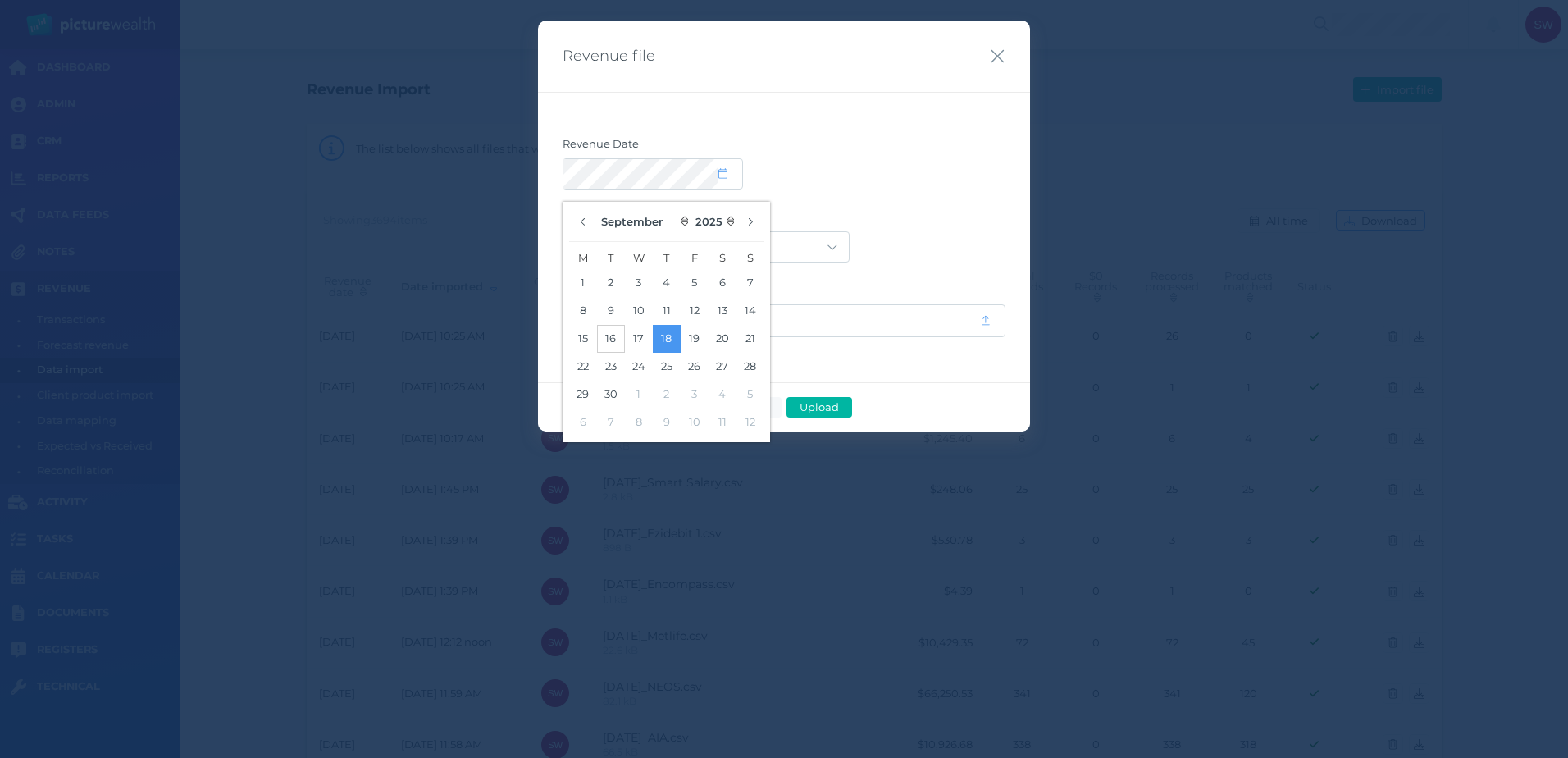
click at [609, 333] on button "16" at bounding box center [611, 339] width 28 height 28
drag, startPoint x: 1007, startPoint y: 182, endPoint x: 971, endPoint y: 182, distance: 36.0
click at [1006, 182] on div "Revenue Date Provider Acuity Trustee AIA Australia AMG Super AMP ASGARD Asteron…" at bounding box center [784, 236] width 492 height 290
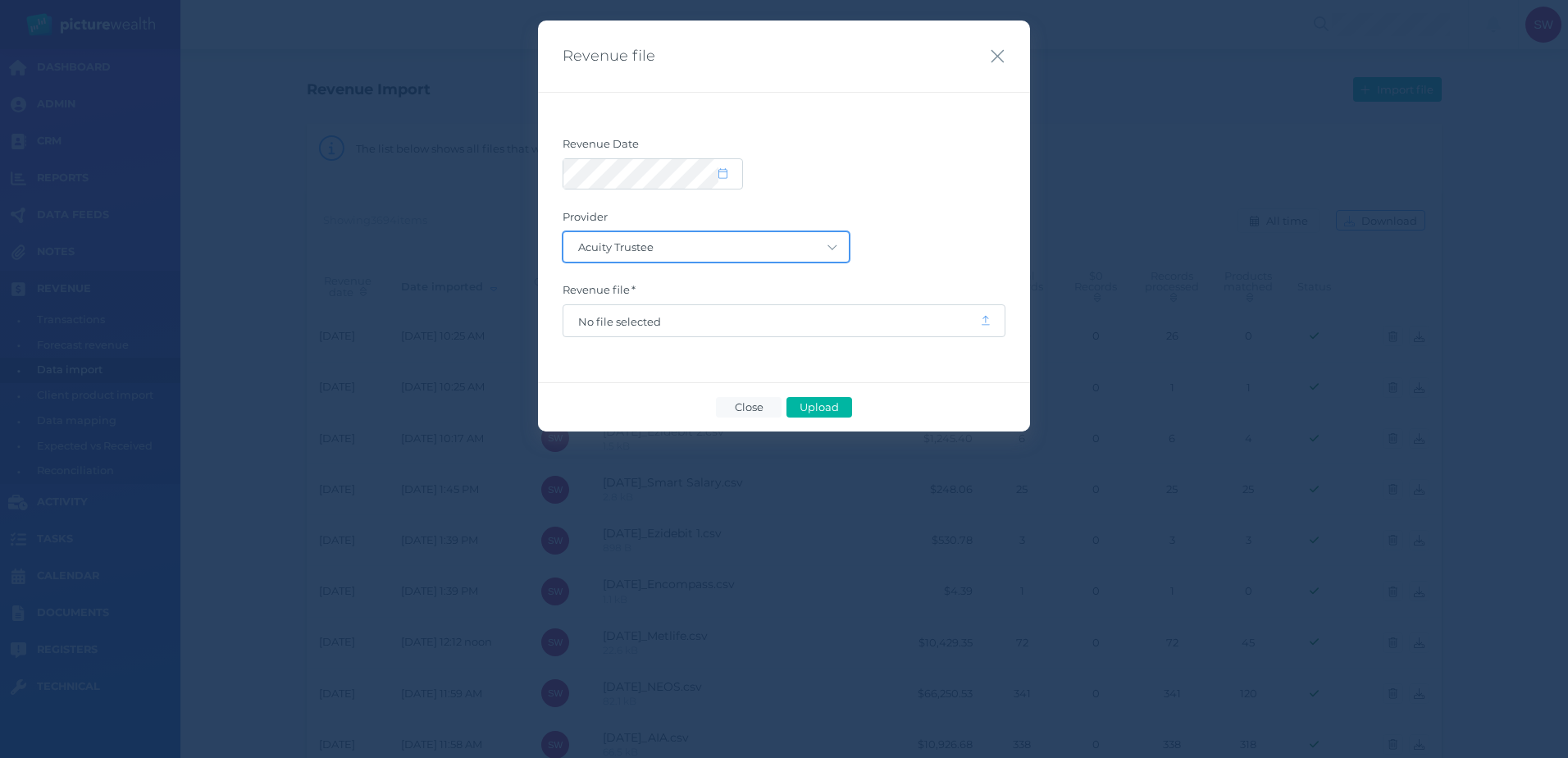
click at [790, 241] on select "Acuity Trustee AIA Australia AMG Super AMP ASGARD Asteron Life Australian Retir…" at bounding box center [706, 246] width 286 height 30
select select "7"
click at [563, 232] on select "Acuity Trustee AIA Australia AMG Super AMP ASGARD Asteron Life Australian Retir…" at bounding box center [706, 246] width 286 height 30
click at [840, 314] on span "No file selected" at bounding box center [771, 321] width 417 height 31
drag, startPoint x: 840, startPoint y: 314, endPoint x: 810, endPoint y: 317, distance: 30.1
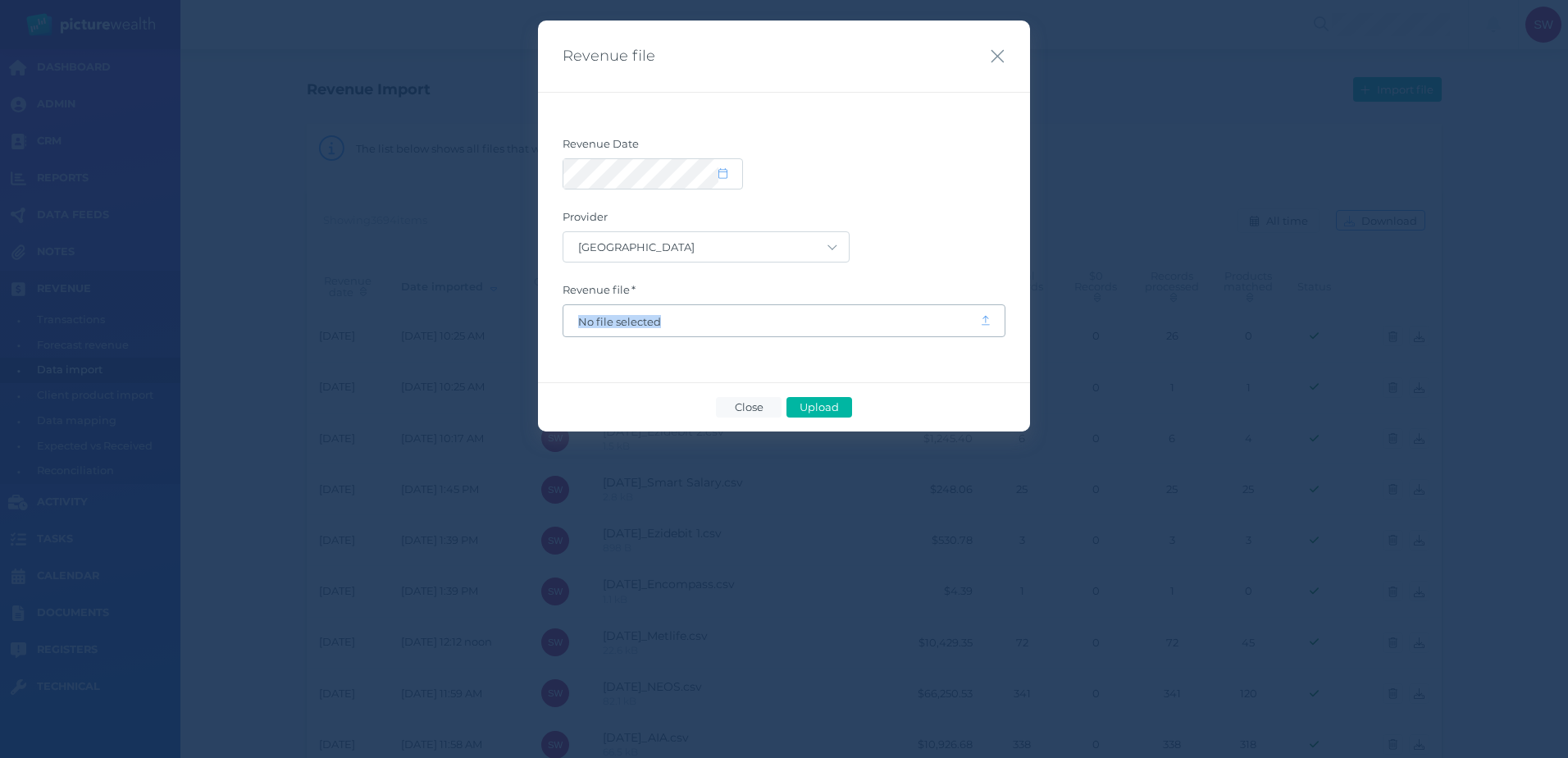
click at [810, 317] on span "No file selected" at bounding box center [772, 321] width 387 height 13
click at [811, 406] on span "Upload" at bounding box center [819, 406] width 53 height 13
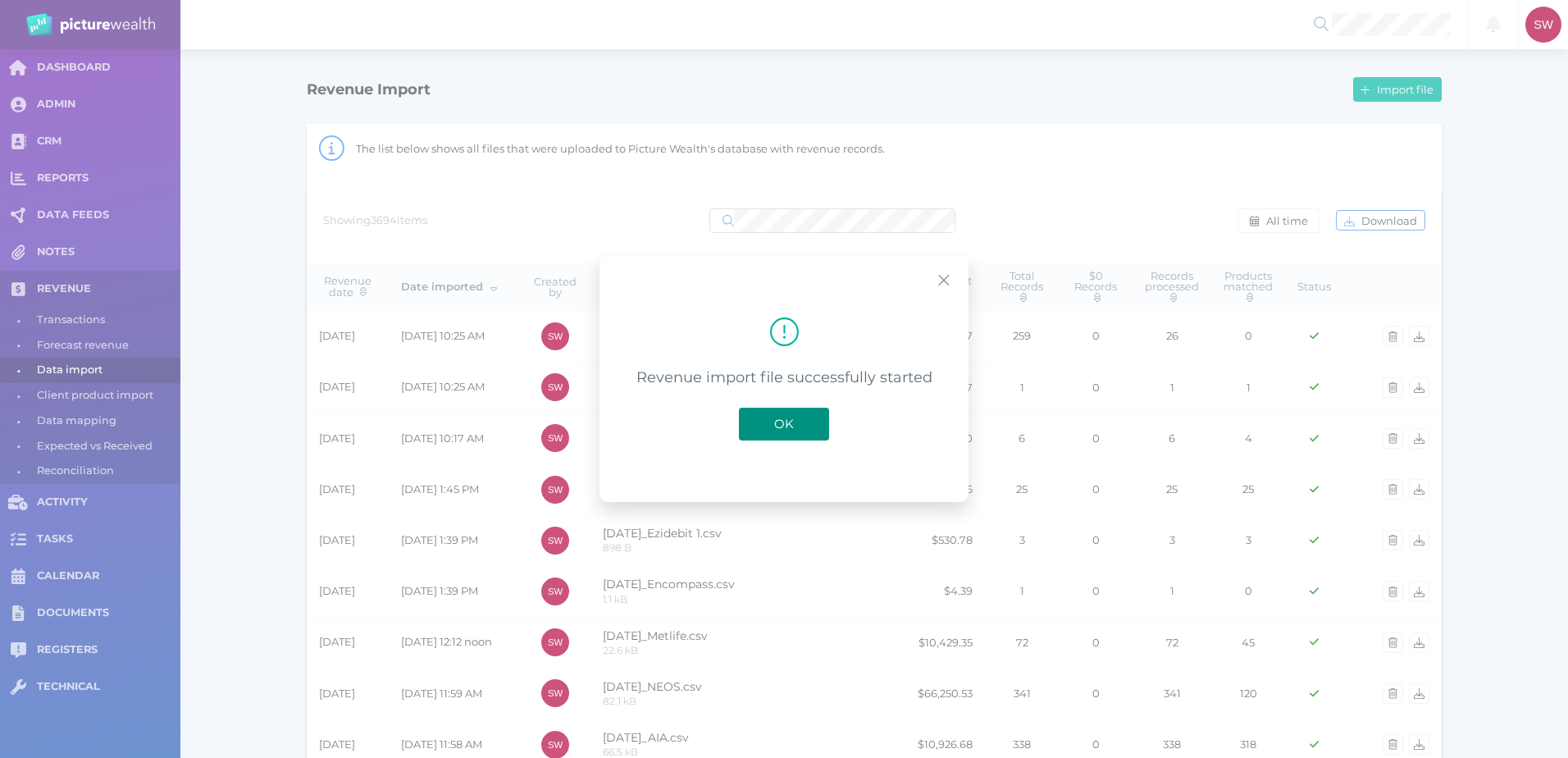
click at [817, 424] on button "OK" at bounding box center [784, 423] width 90 height 33
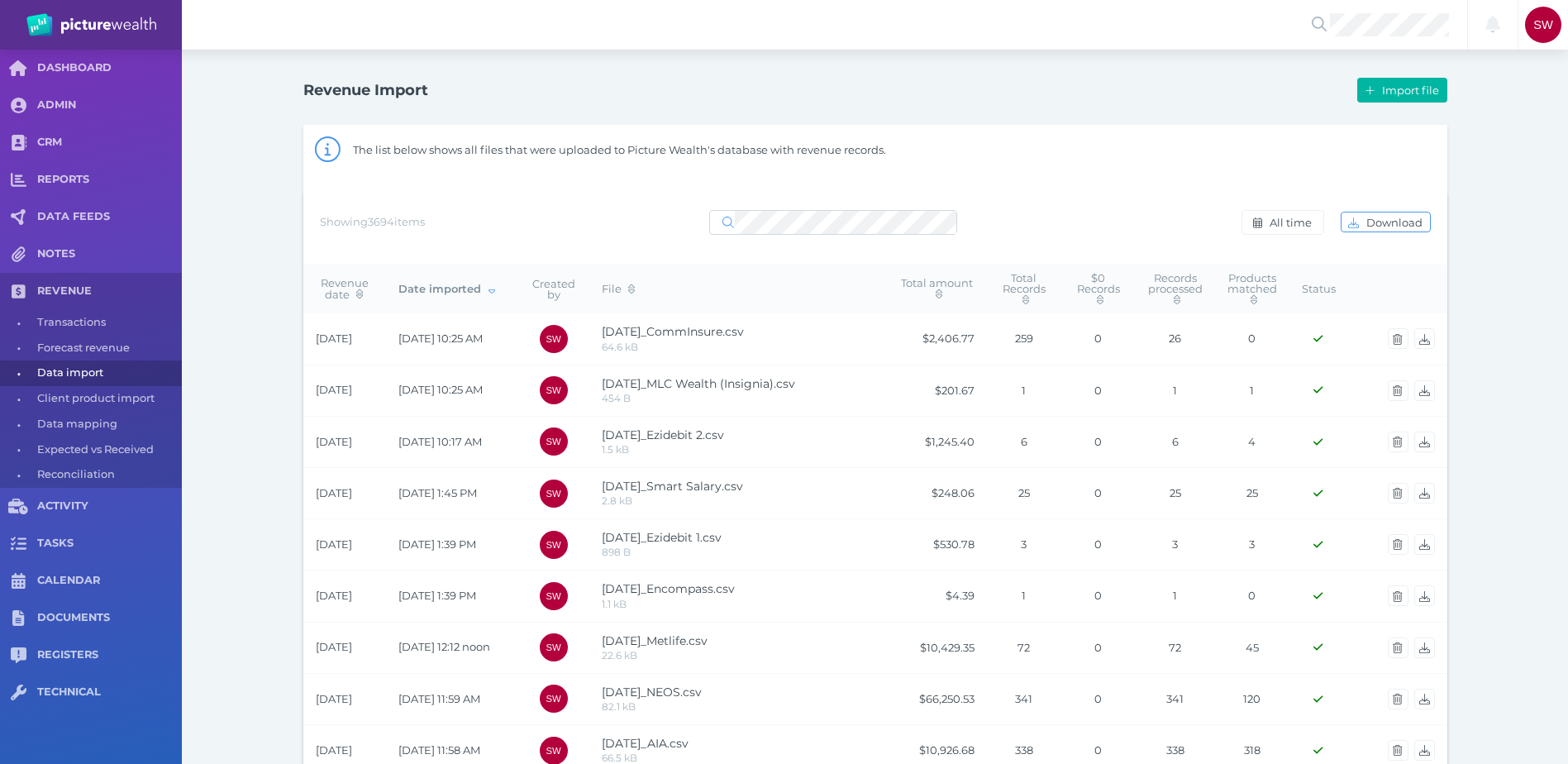
click at [1389, 73] on div "Import file" at bounding box center [1161, 90] width 572 height 34
click at [1390, 82] on button "Import file" at bounding box center [1402, 90] width 90 height 25
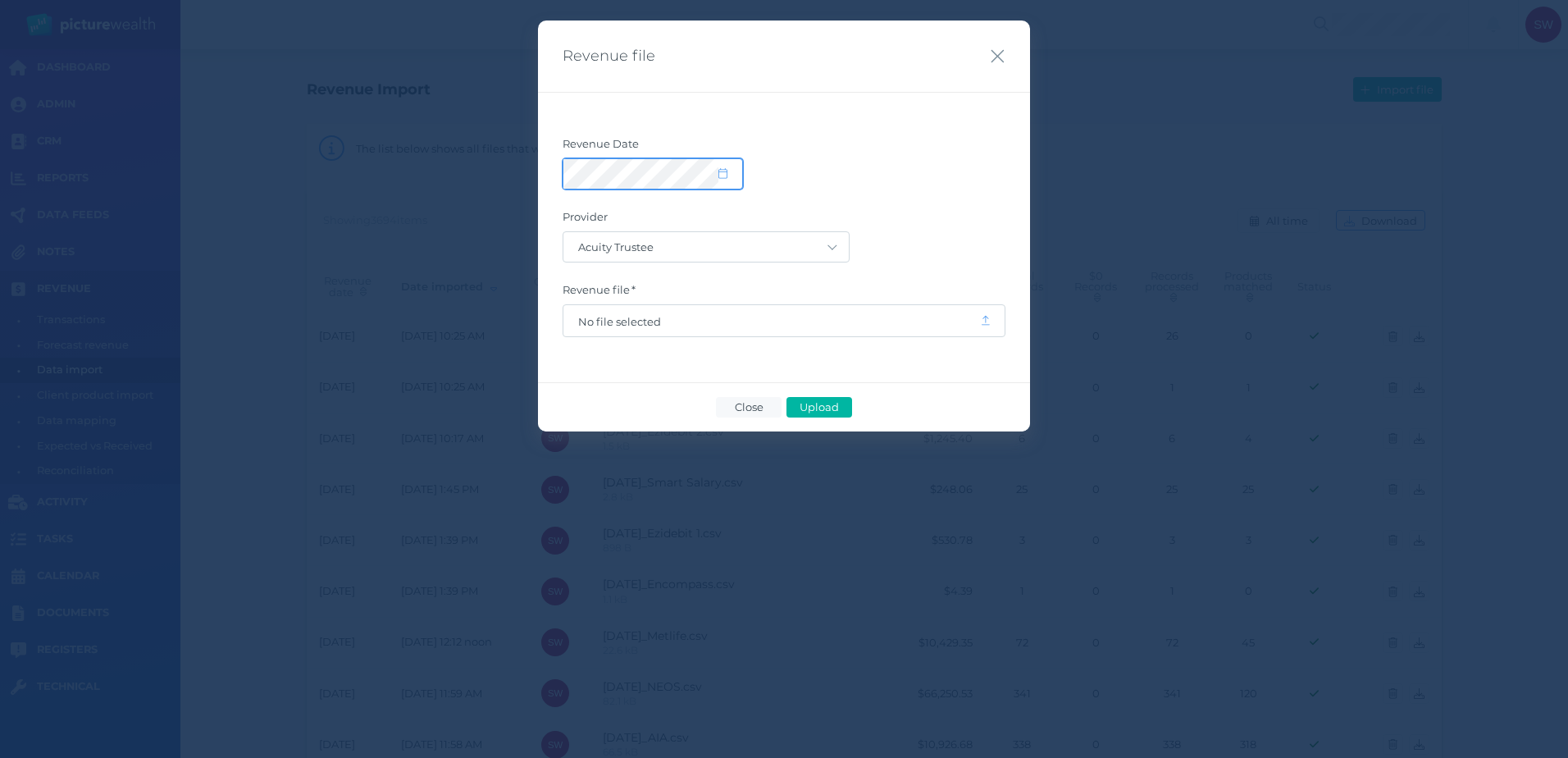
select select "8"
select select "2025"
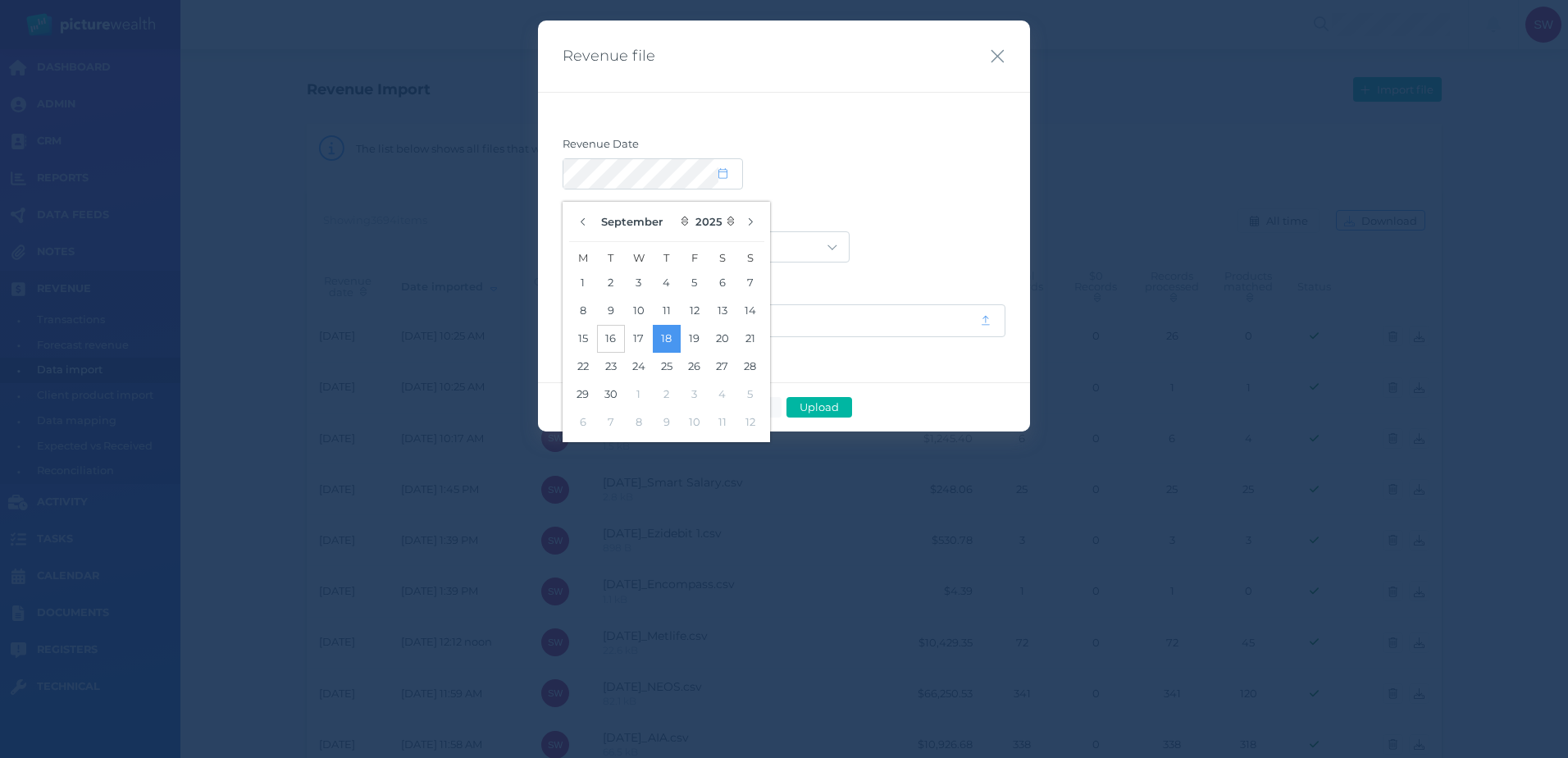
click at [611, 337] on button "16" at bounding box center [611, 339] width 28 height 28
click at [967, 118] on div "Revenue Date Provider Acuity Trustee AIA Australia AMG Super AMP ASGARD Asteron…" at bounding box center [784, 236] width 492 height 290
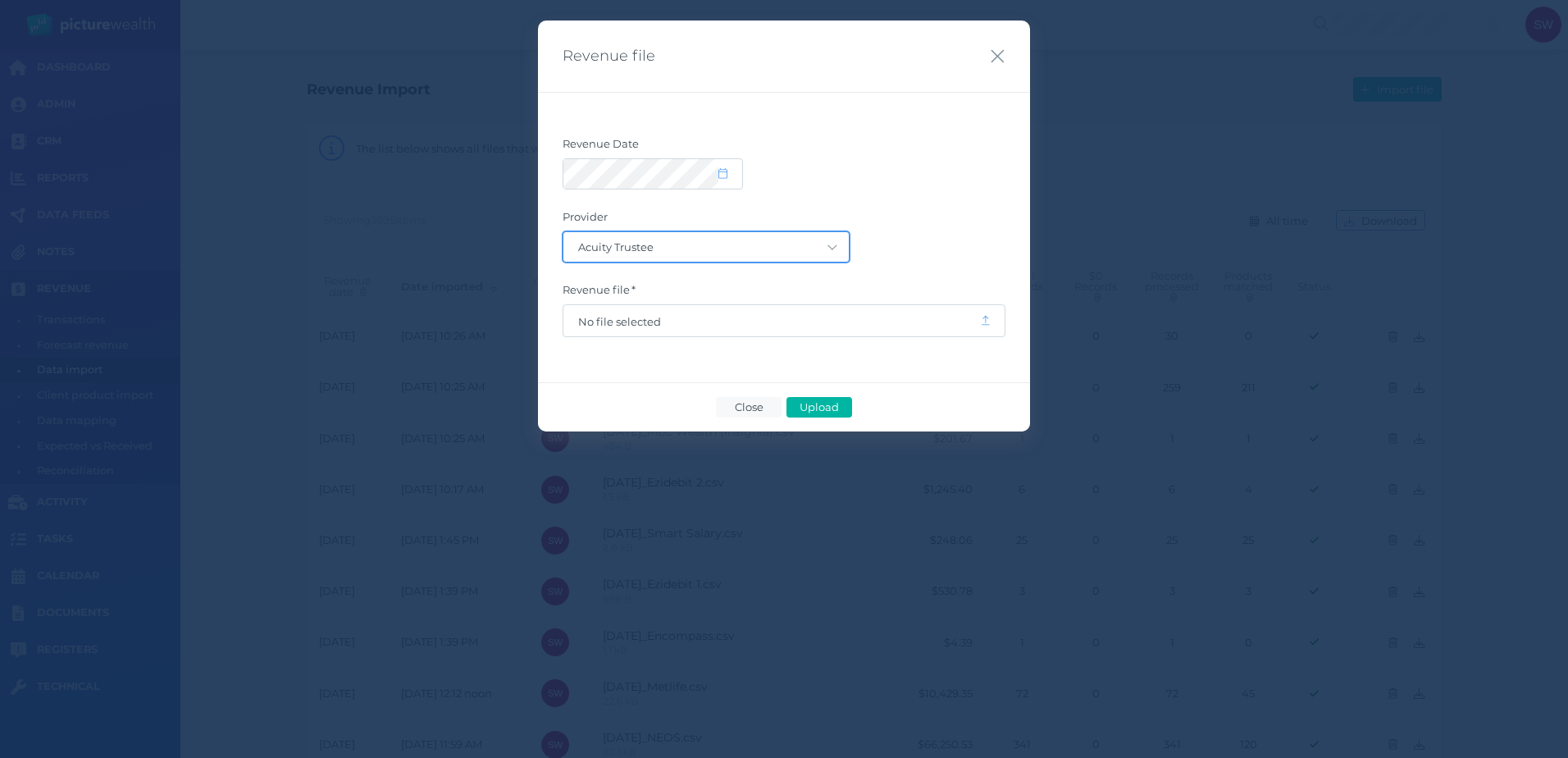
click at [822, 238] on select "Acuity Trustee AIA Australia AMG Super AMP ASGARD Asteron Life Australian Retir…" at bounding box center [706, 246] width 286 height 30
select select "7"
click at [563, 232] on select "Acuity Trustee AIA Australia AMG Super AMP ASGARD Asteron Life Australian Retir…" at bounding box center [706, 246] width 286 height 30
click at [788, 319] on span "No file selected" at bounding box center [772, 321] width 387 height 13
click at [813, 405] on span "Upload" at bounding box center [819, 406] width 53 height 13
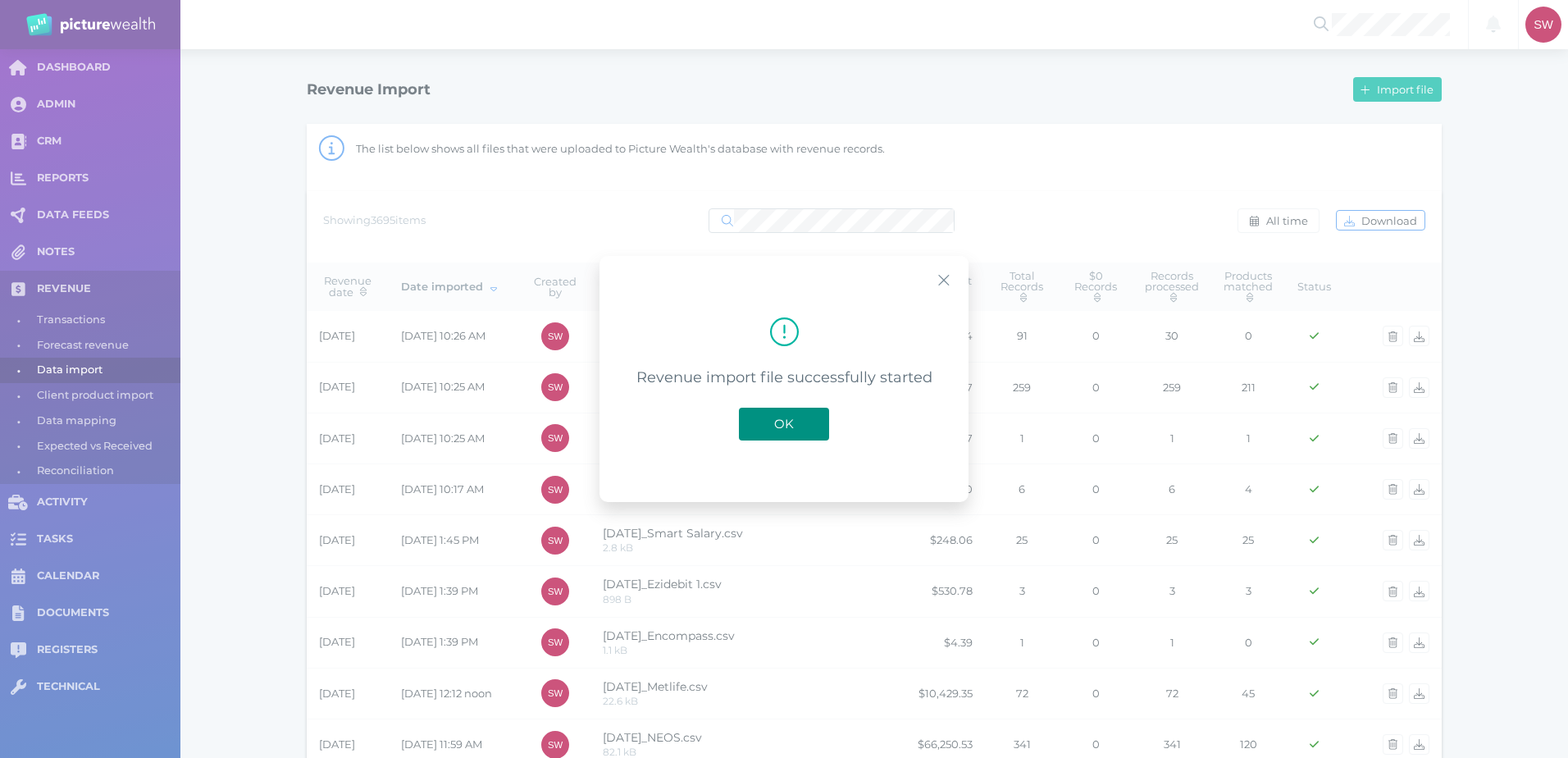
click at [798, 431] on span "OK" at bounding box center [784, 423] width 36 height 15
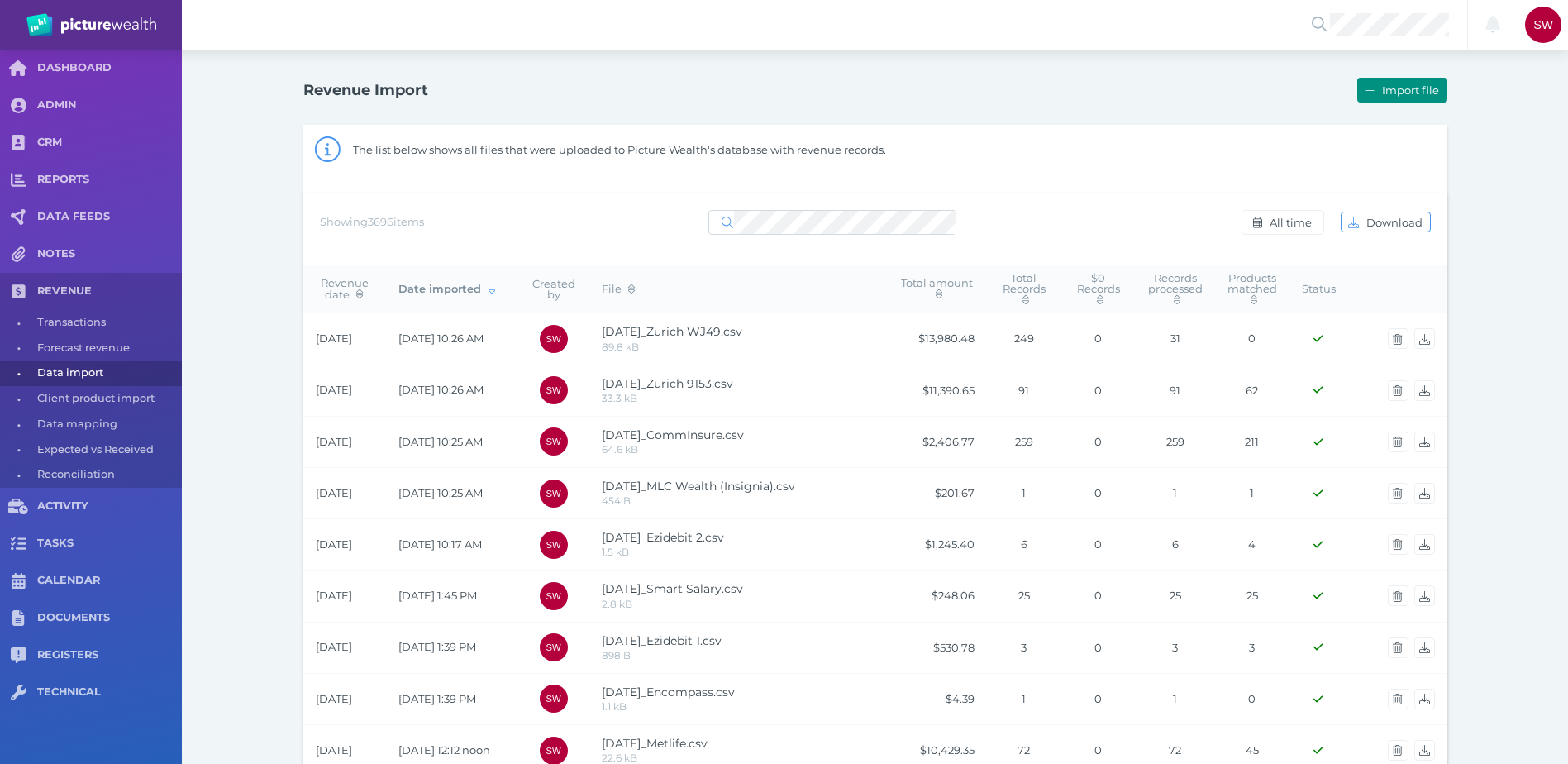
click at [1388, 90] on span "Import file" at bounding box center [1413, 90] width 68 height 13
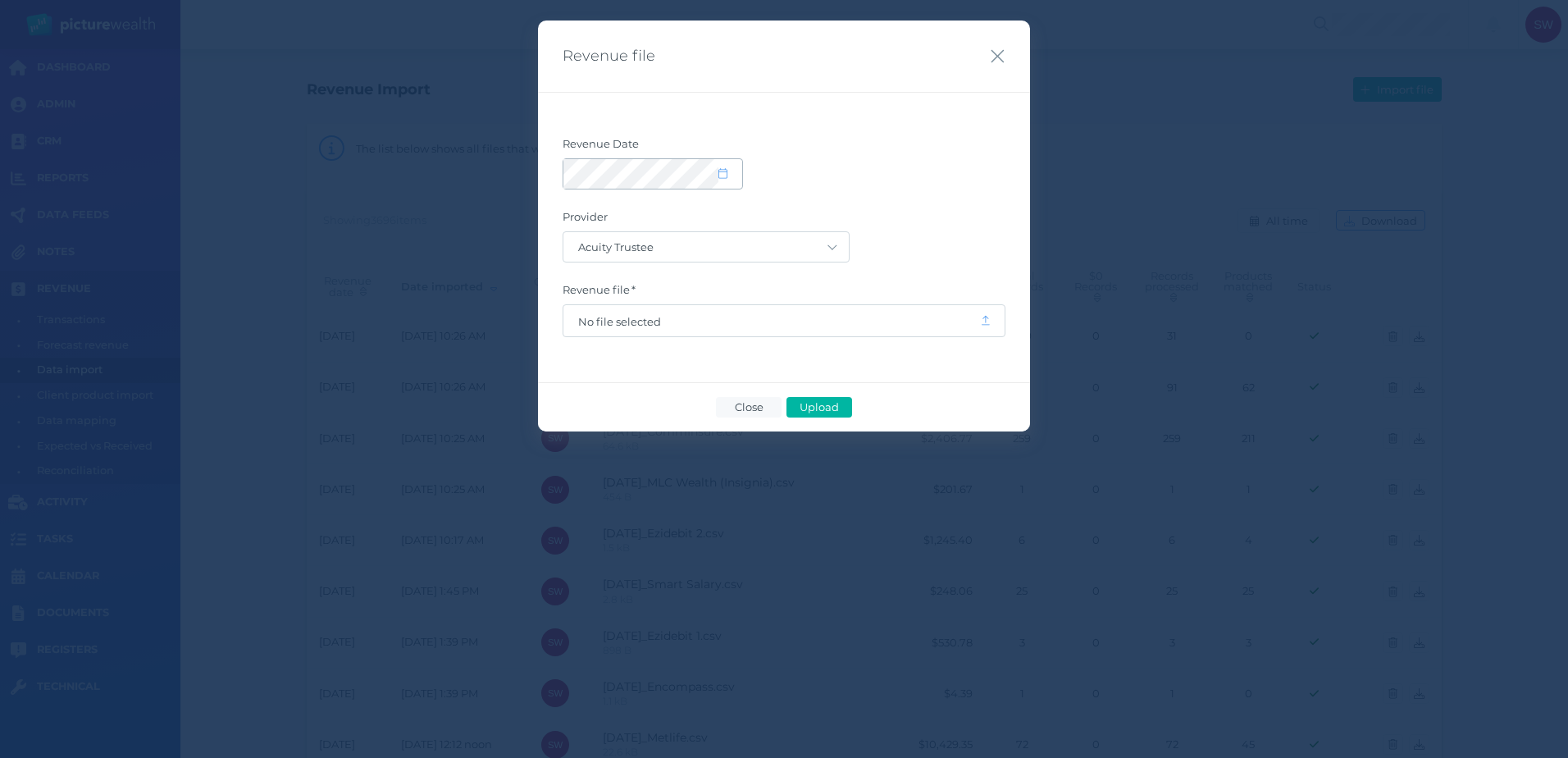
click at [719, 169] on icon at bounding box center [723, 173] width 9 height 10
select select "8"
select select "2025"
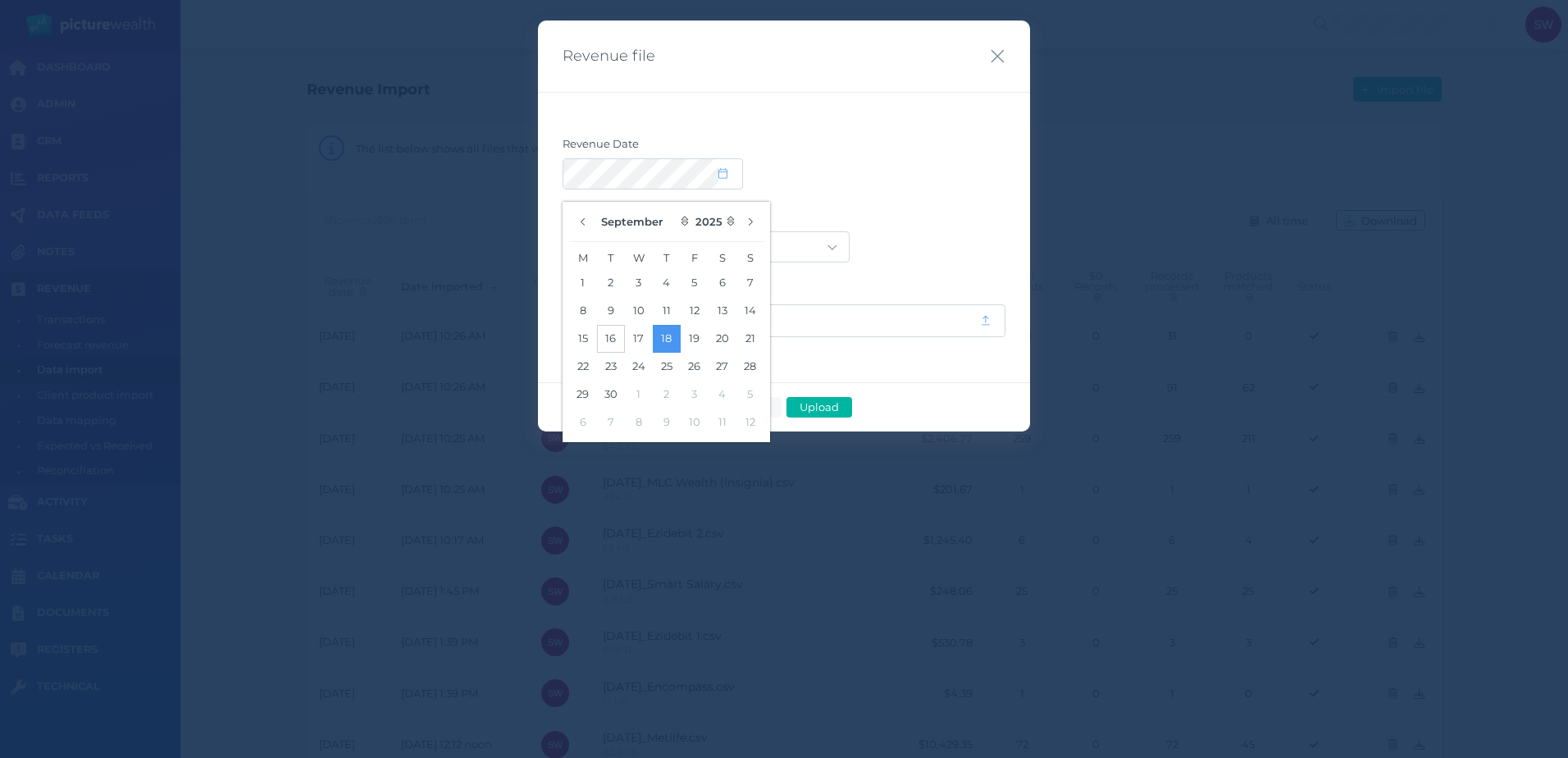
click at [615, 333] on button "16" at bounding box center [611, 339] width 28 height 28
click at [918, 144] on label "Revenue Date" at bounding box center [784, 147] width 443 height 21
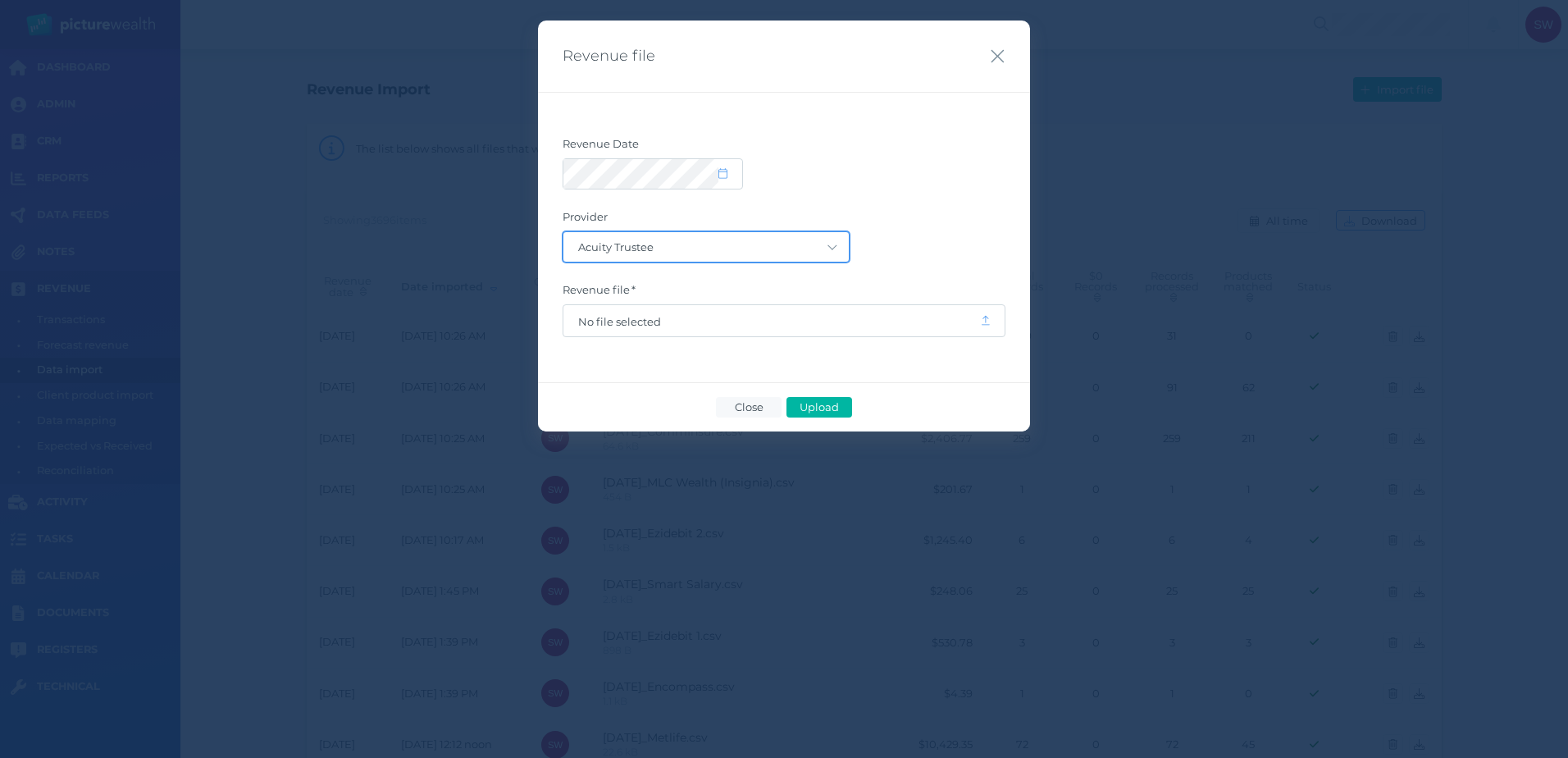
click at [805, 253] on select "Acuity Trustee AIA Australia AMG Super AMP ASGARD Asteron Life Australian Retir…" at bounding box center [706, 246] width 286 height 30
select select "68"
click at [563, 232] on select "Acuity Trustee AIA Australia AMG Super AMP ASGARD Asteron Life Australian Retir…" at bounding box center [706, 246] width 286 height 30
click at [742, 326] on span "No file selected" at bounding box center [772, 321] width 387 height 13
click at [842, 401] on span "Upload" at bounding box center [819, 406] width 53 height 13
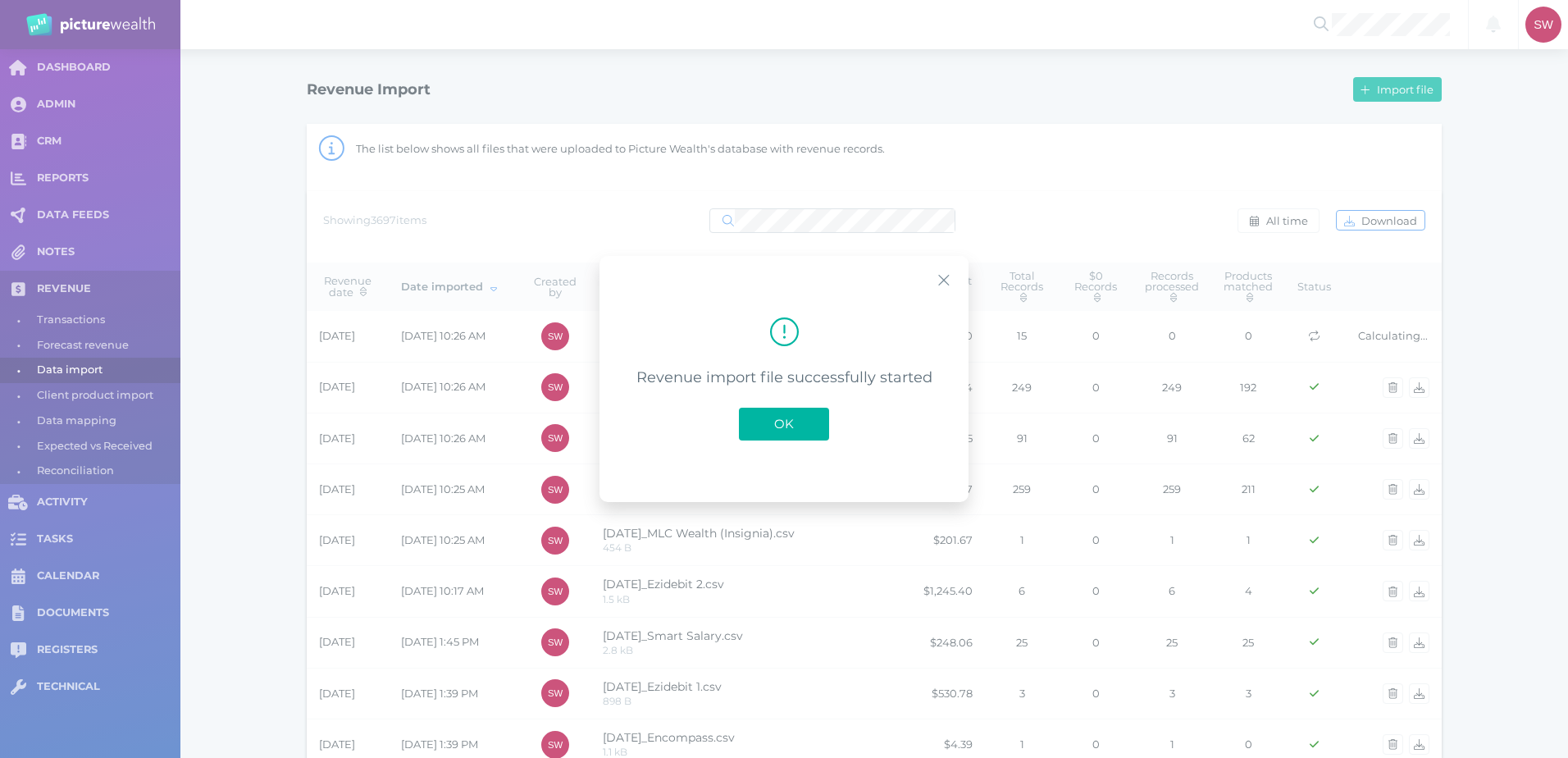
click at [781, 422] on span "OK" at bounding box center [784, 423] width 36 height 15
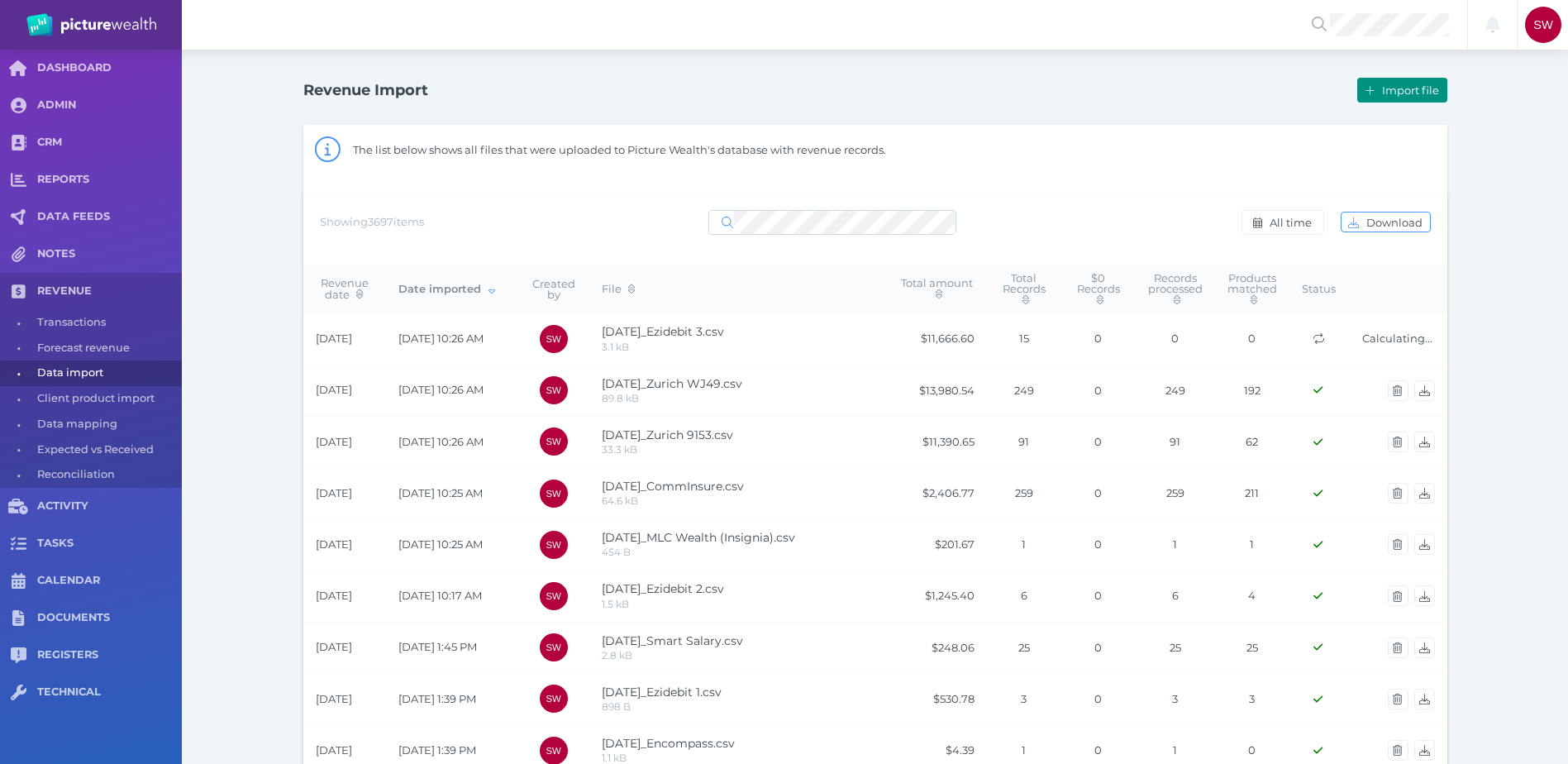
click at [1403, 86] on span "Import file" at bounding box center [1413, 90] width 68 height 13
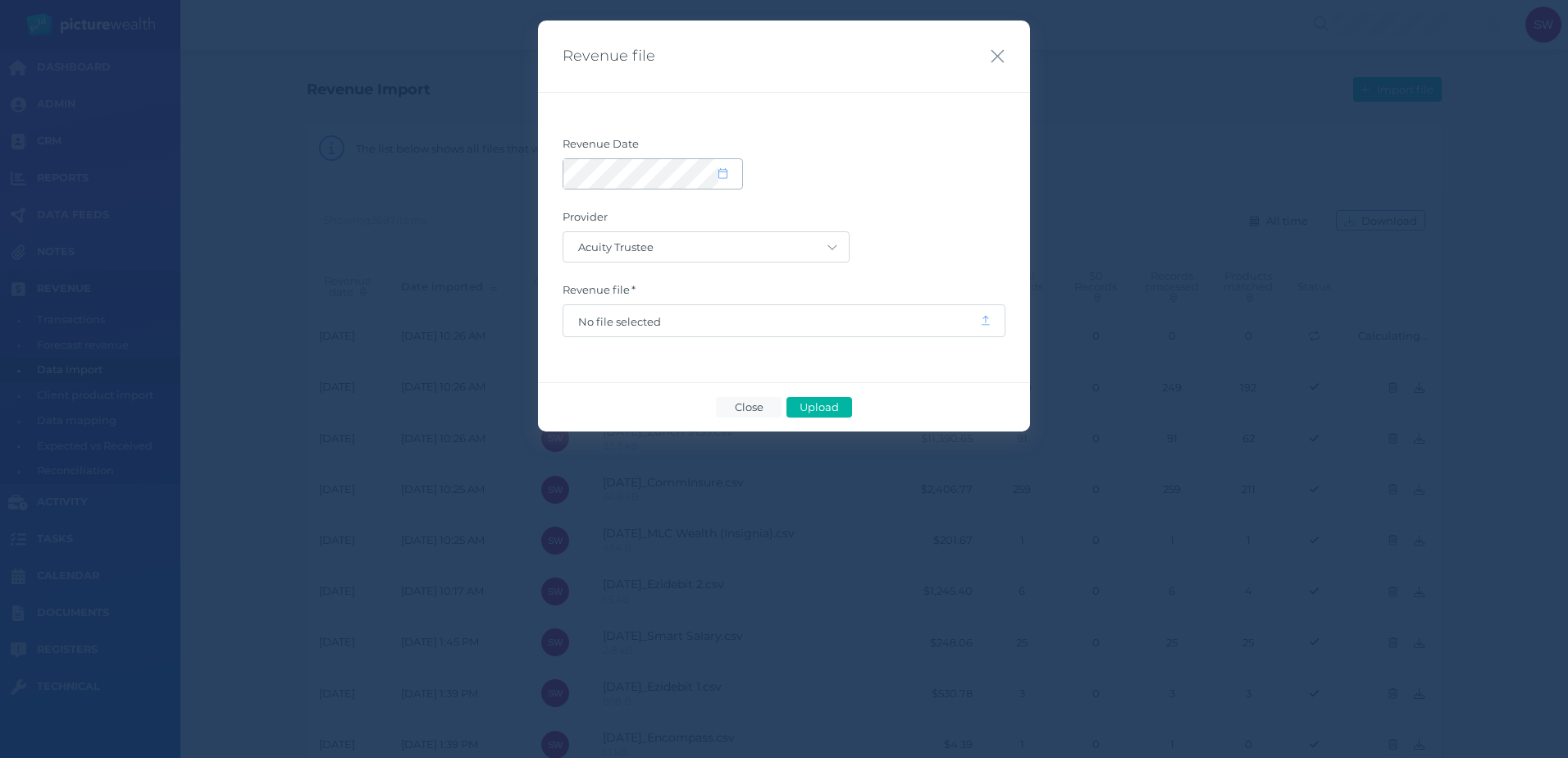
click at [724, 172] on icon at bounding box center [723, 173] width 9 height 10
select select "8"
select select "2025"
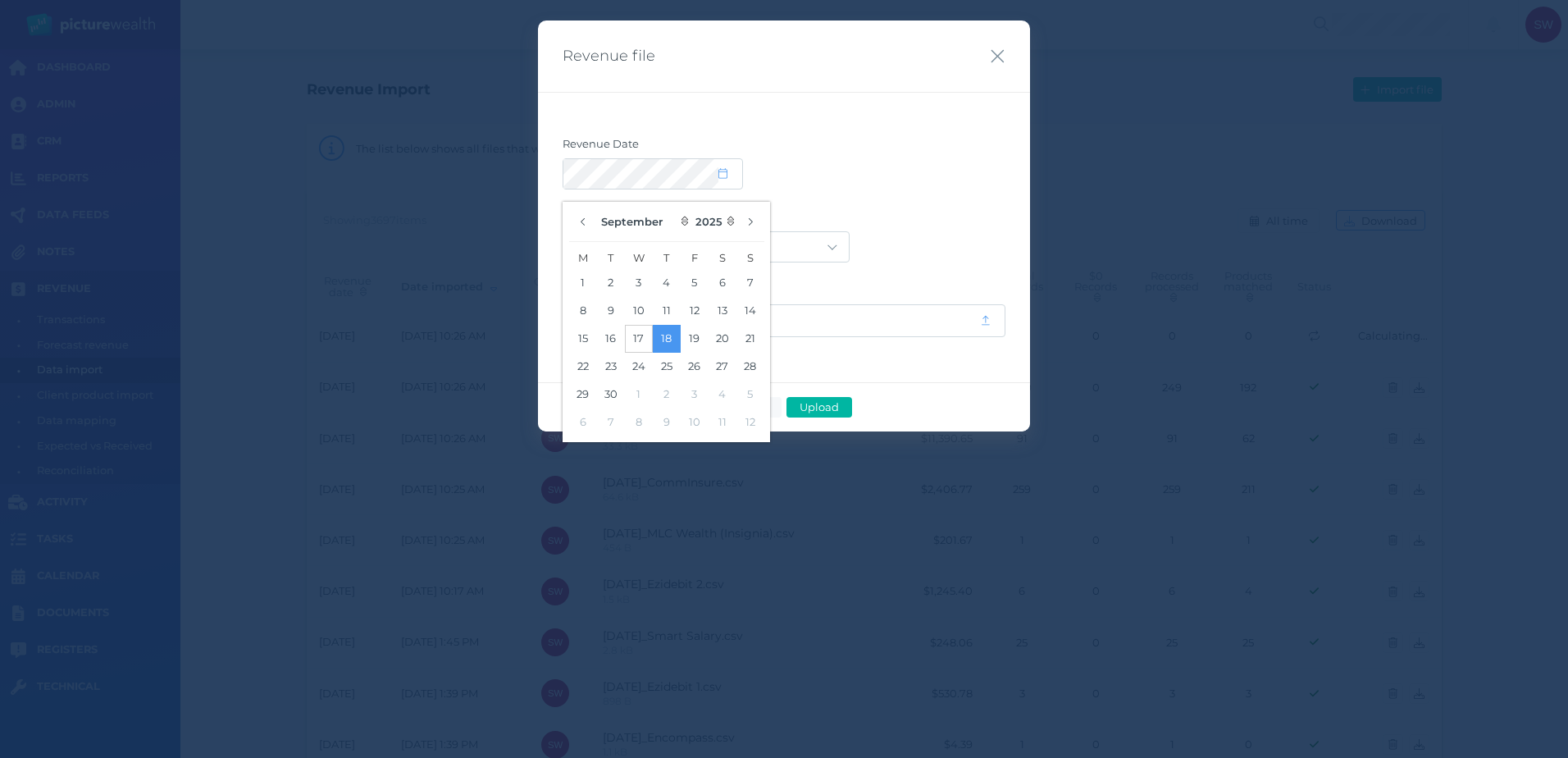
click at [649, 337] on button "17" at bounding box center [638, 339] width 28 height 28
click at [870, 170] on div at bounding box center [784, 174] width 443 height 31
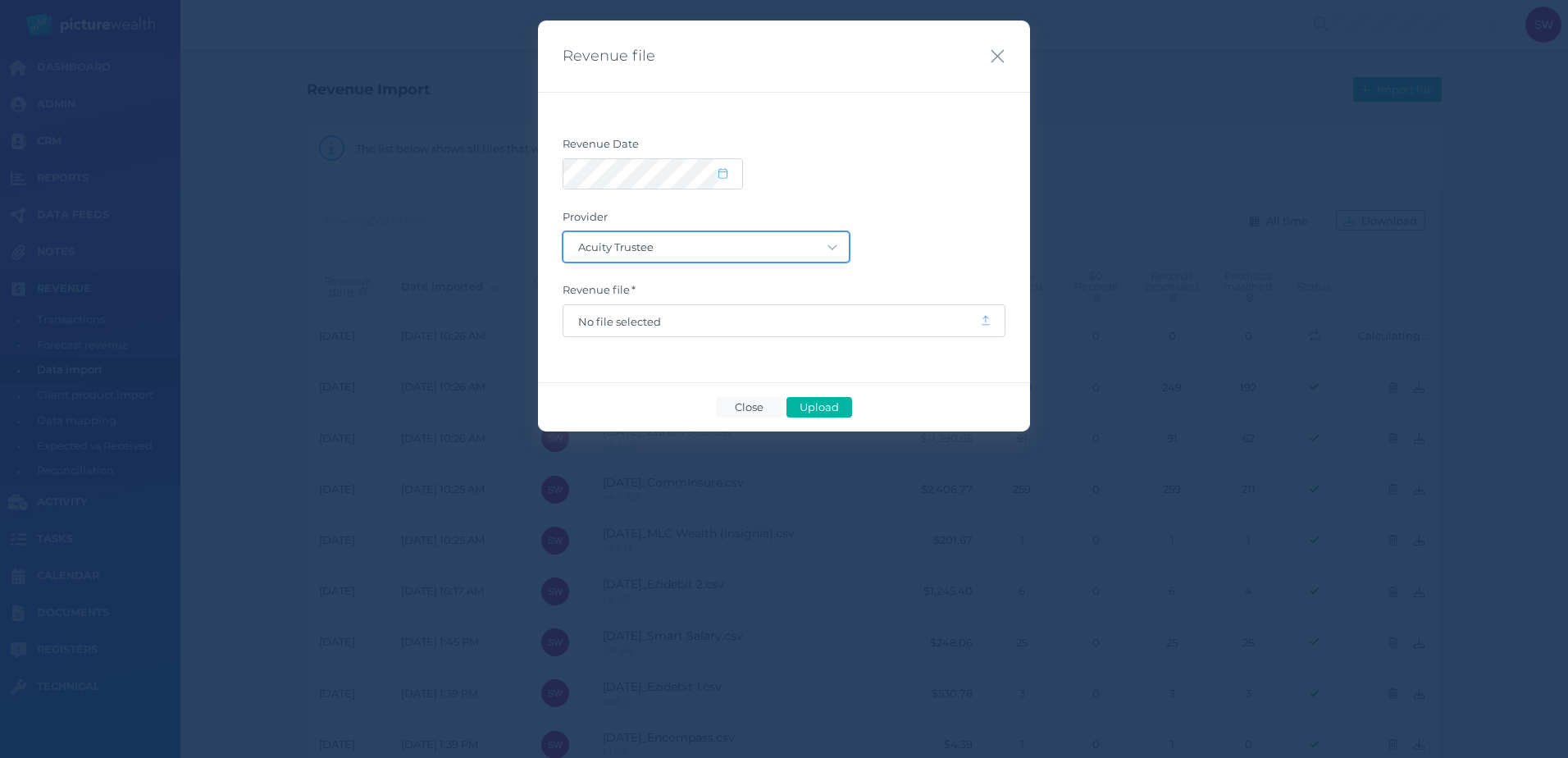
click at [829, 246] on select "Acuity Trustee AIA Australia AMG Super AMP ASGARD Asteron Life Australian Retir…" at bounding box center [706, 246] width 286 height 30
select select "16"
click at [563, 232] on select "Acuity Trustee AIA Australia AMG Super AMP ASGARD Asteron Life Australian Retir…" at bounding box center [706, 246] width 286 height 30
click at [754, 323] on span "No file selected" at bounding box center [772, 321] width 387 height 13
click at [818, 405] on span "Upload" at bounding box center [819, 406] width 53 height 13
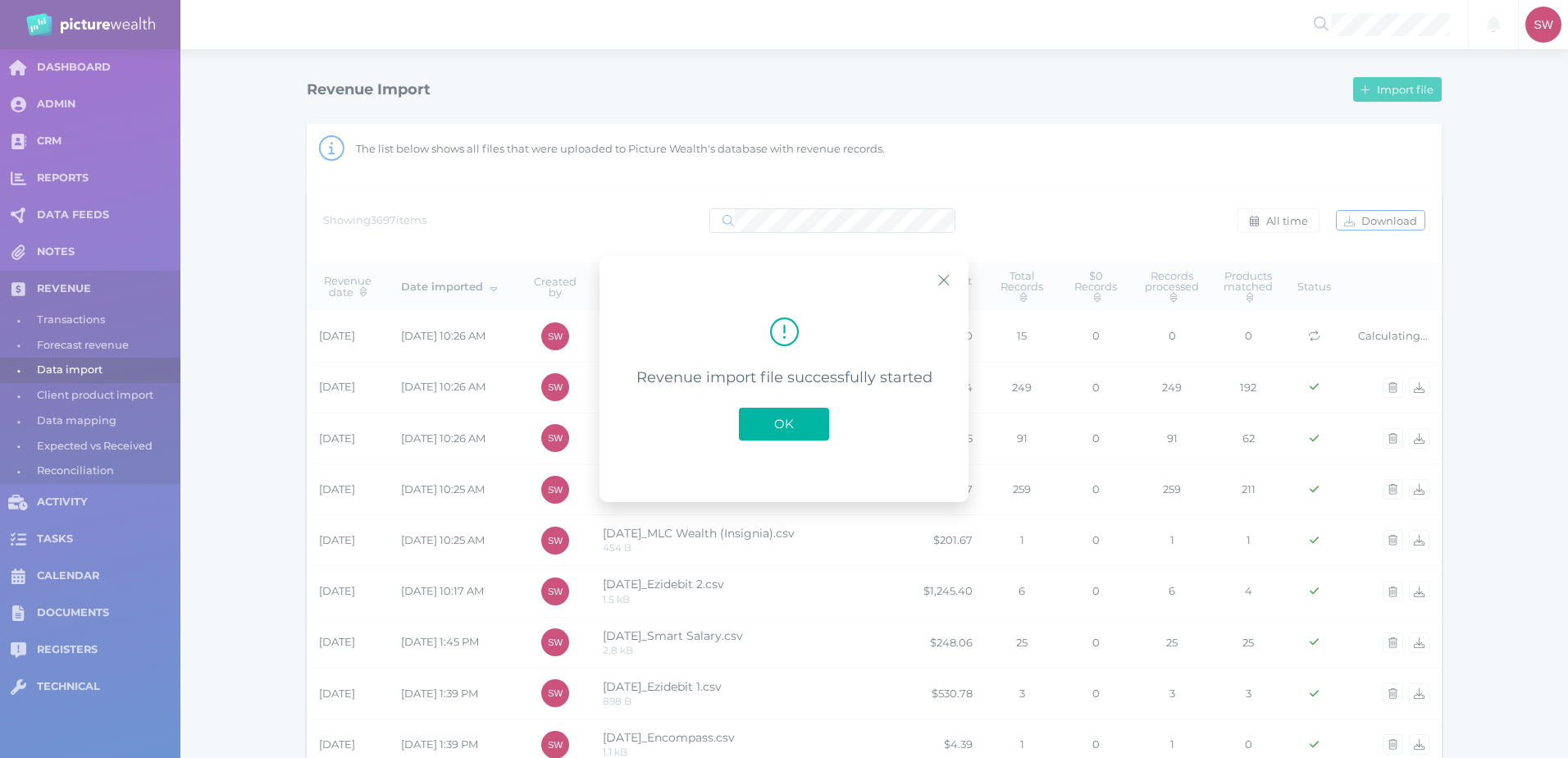
click at [793, 424] on span "OK" at bounding box center [784, 423] width 36 height 15
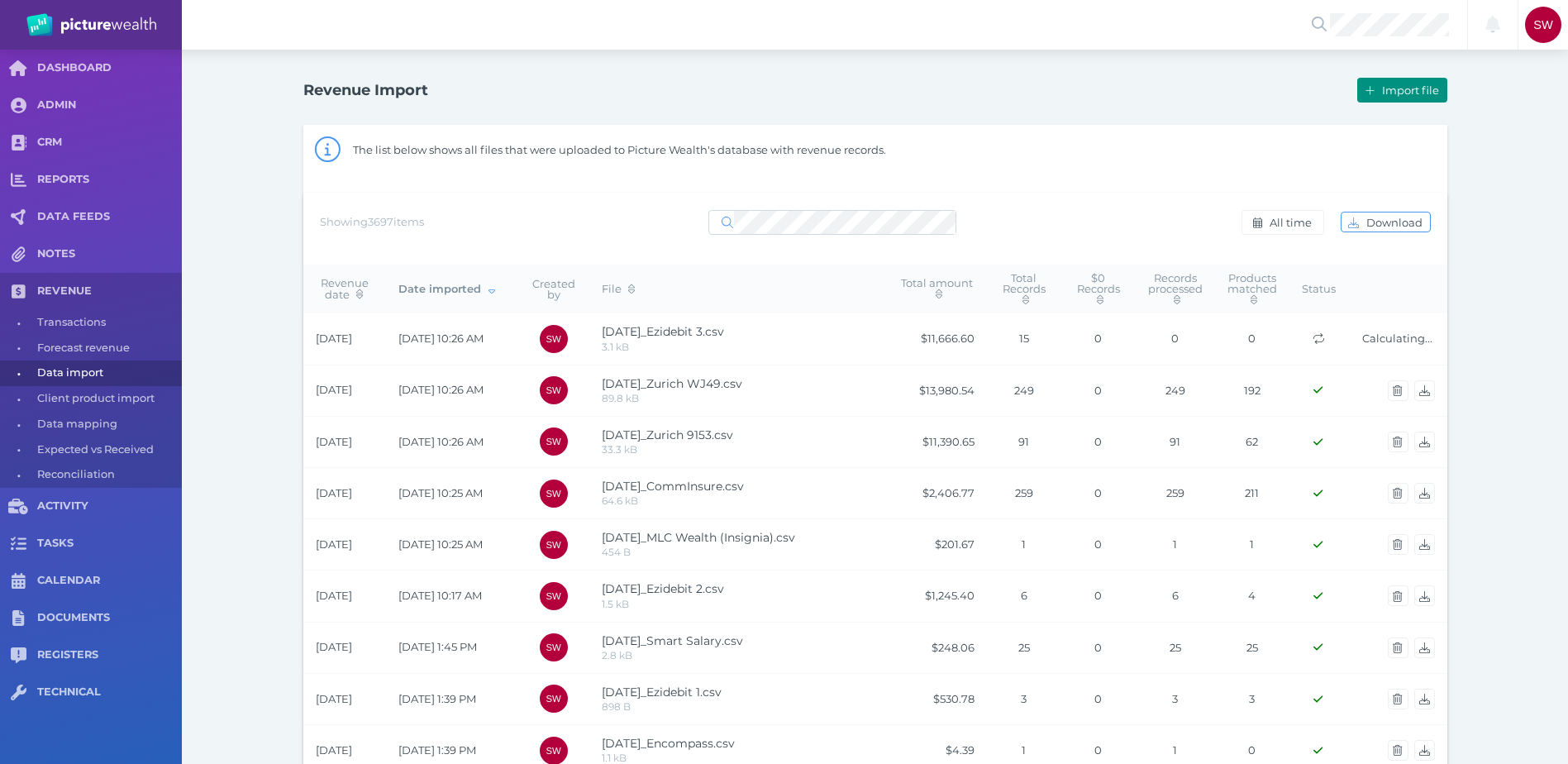
click at [1382, 91] on span "Import file" at bounding box center [1413, 90] width 68 height 13
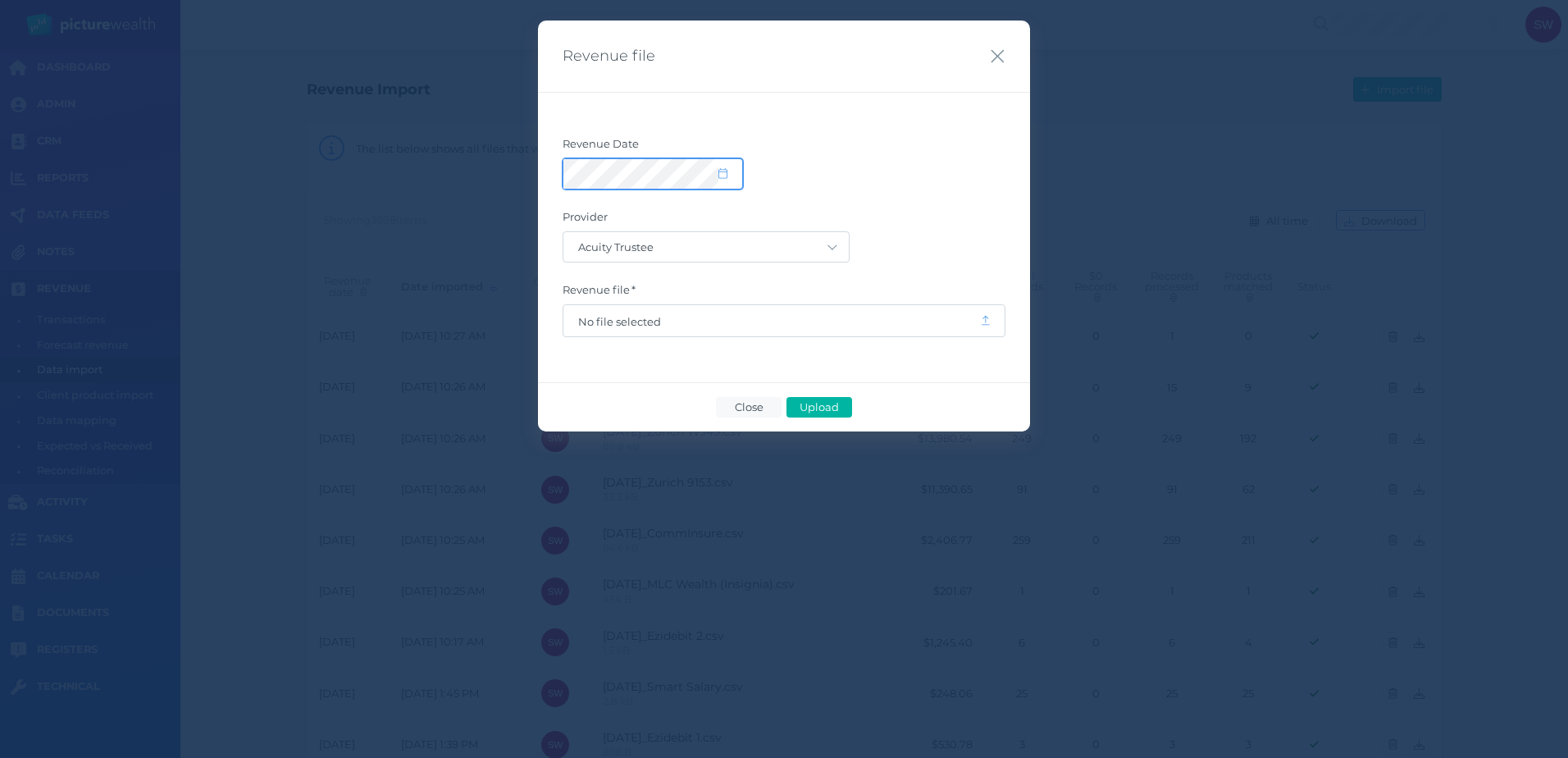
select select "8"
select select "2025"
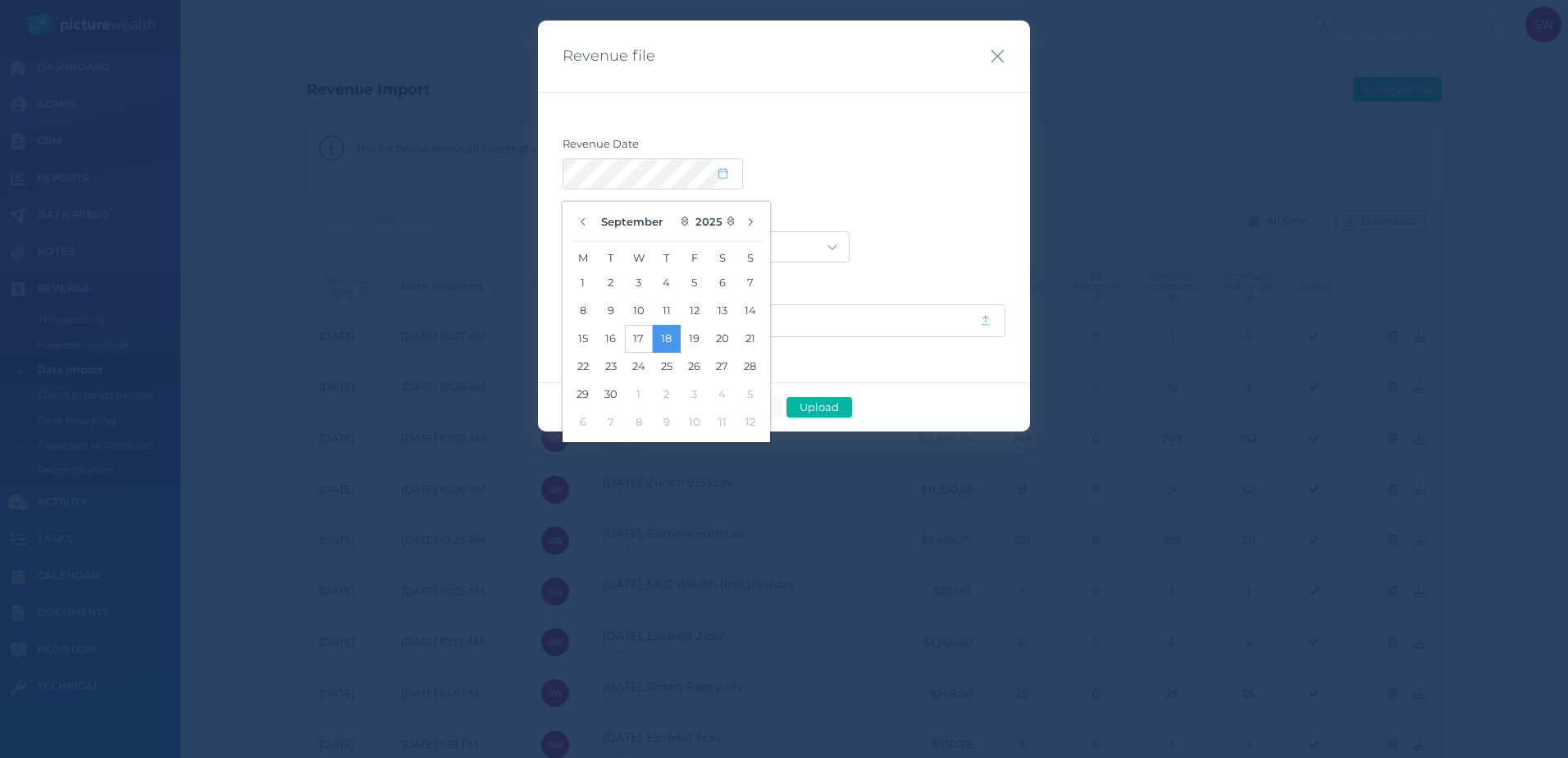
click at [644, 330] on button "17" at bounding box center [638, 339] width 28 height 28
click at [1047, 115] on div "Revenue file Revenue Date Provider Acuity Trustee AIA [GEOGRAPHIC_DATA] AMG Sup…" at bounding box center [784, 379] width 1568 height 758
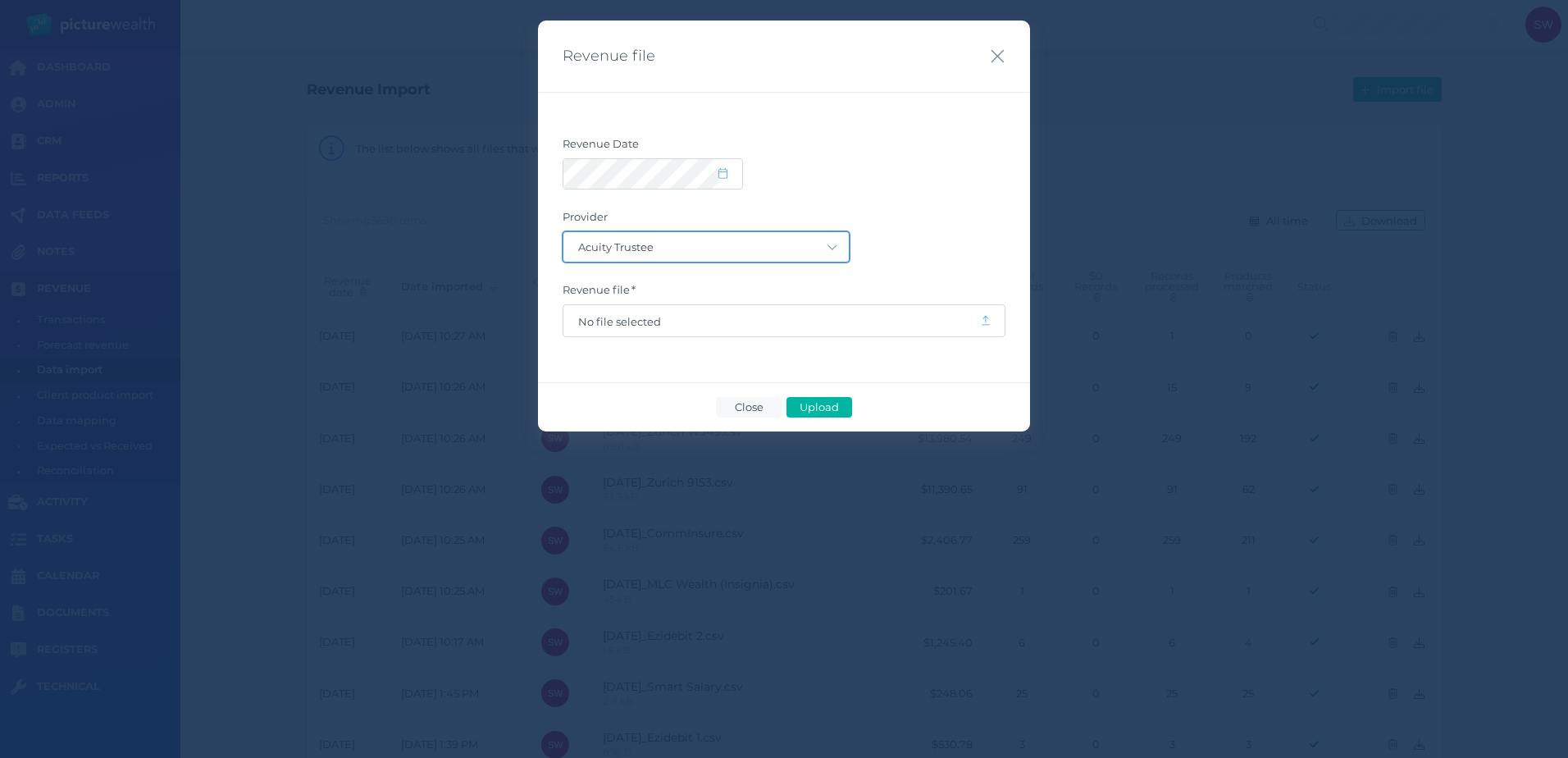
click at [792, 246] on select "Acuity Trustee AIA Australia AMG Super AMP ASGARD Asteron Life Australian Retir…" at bounding box center [706, 246] width 286 height 30
select select "40"
click at [563, 232] on select "Acuity Trustee AIA Australia AMG Super AMP ASGARD Asteron Life Australian Retir…" at bounding box center [706, 246] width 286 height 30
click at [780, 329] on span "No file selected" at bounding box center [771, 321] width 417 height 31
click at [983, 322] on icon at bounding box center [986, 320] width 9 height 10
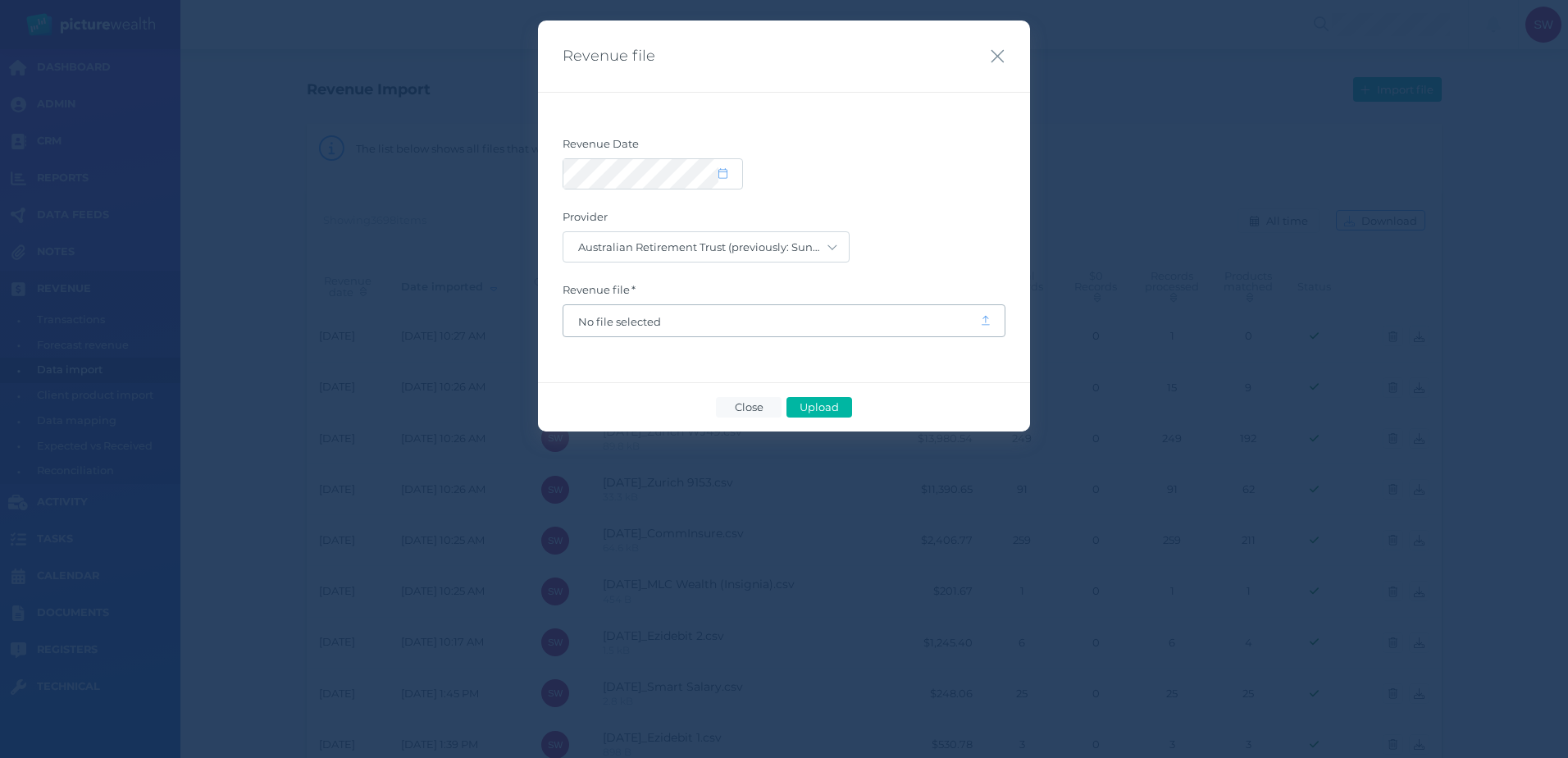
click at [702, 332] on span "No file selected" at bounding box center [771, 321] width 417 height 31
click at [640, 324] on span "No file selected" at bounding box center [772, 321] width 387 height 13
click at [813, 400] on span "Upload" at bounding box center [819, 406] width 53 height 13
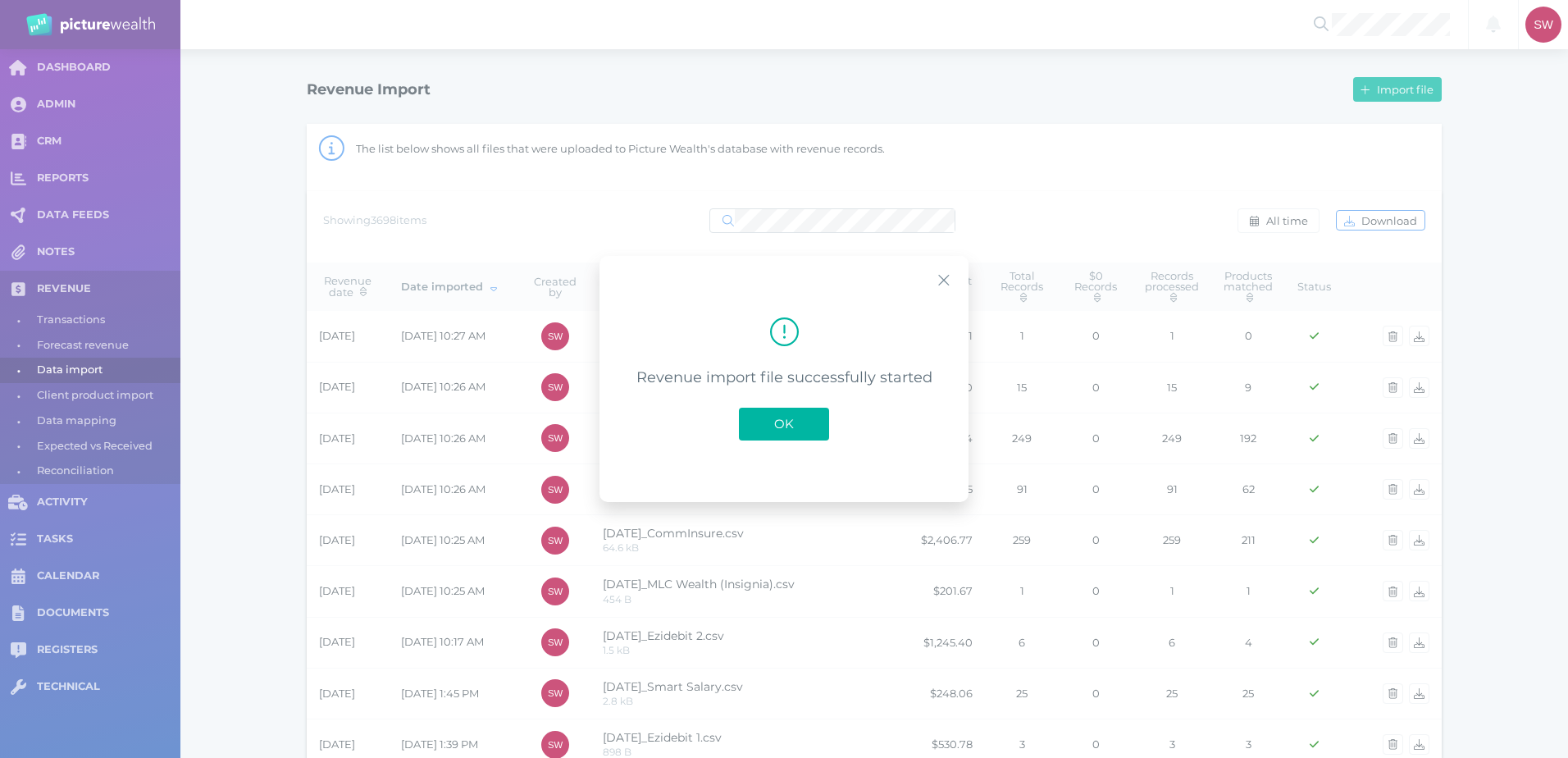
click at [787, 429] on span "OK" at bounding box center [784, 423] width 36 height 15
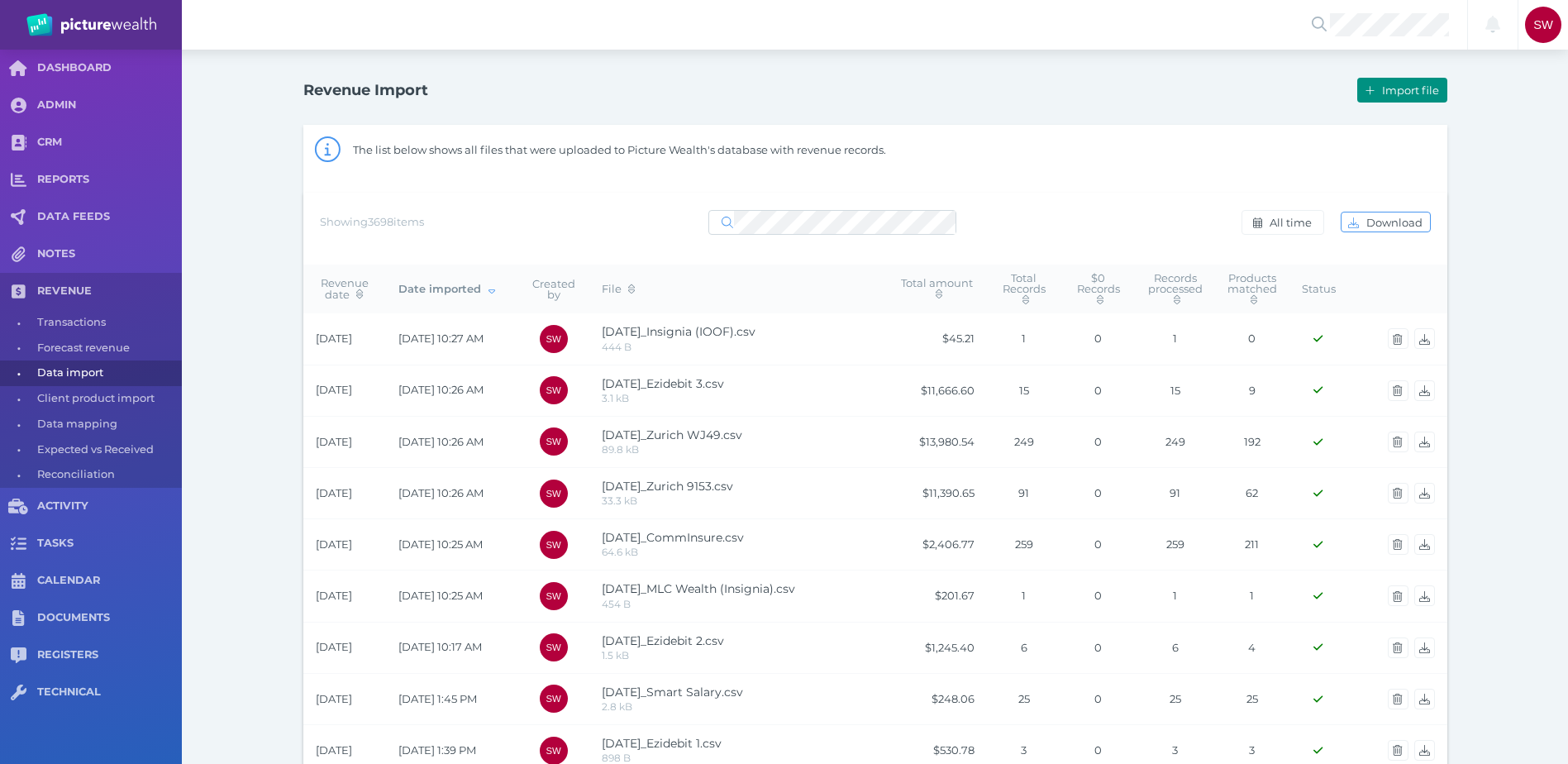
click at [1386, 93] on span "Import file" at bounding box center [1413, 90] width 68 height 13
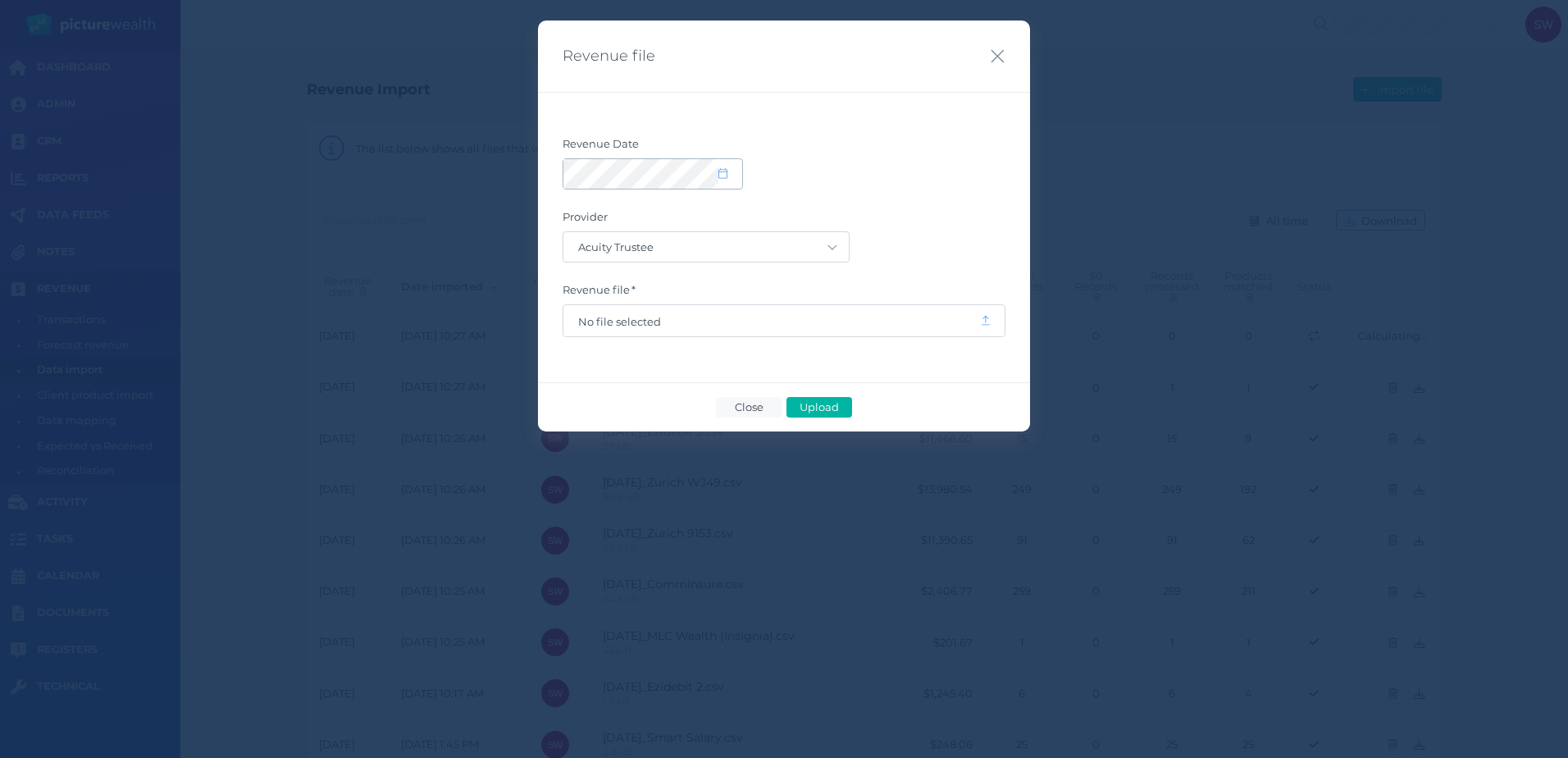
click at [735, 169] on span at bounding box center [731, 175] width 24 height 14
select select "8"
select select "2025"
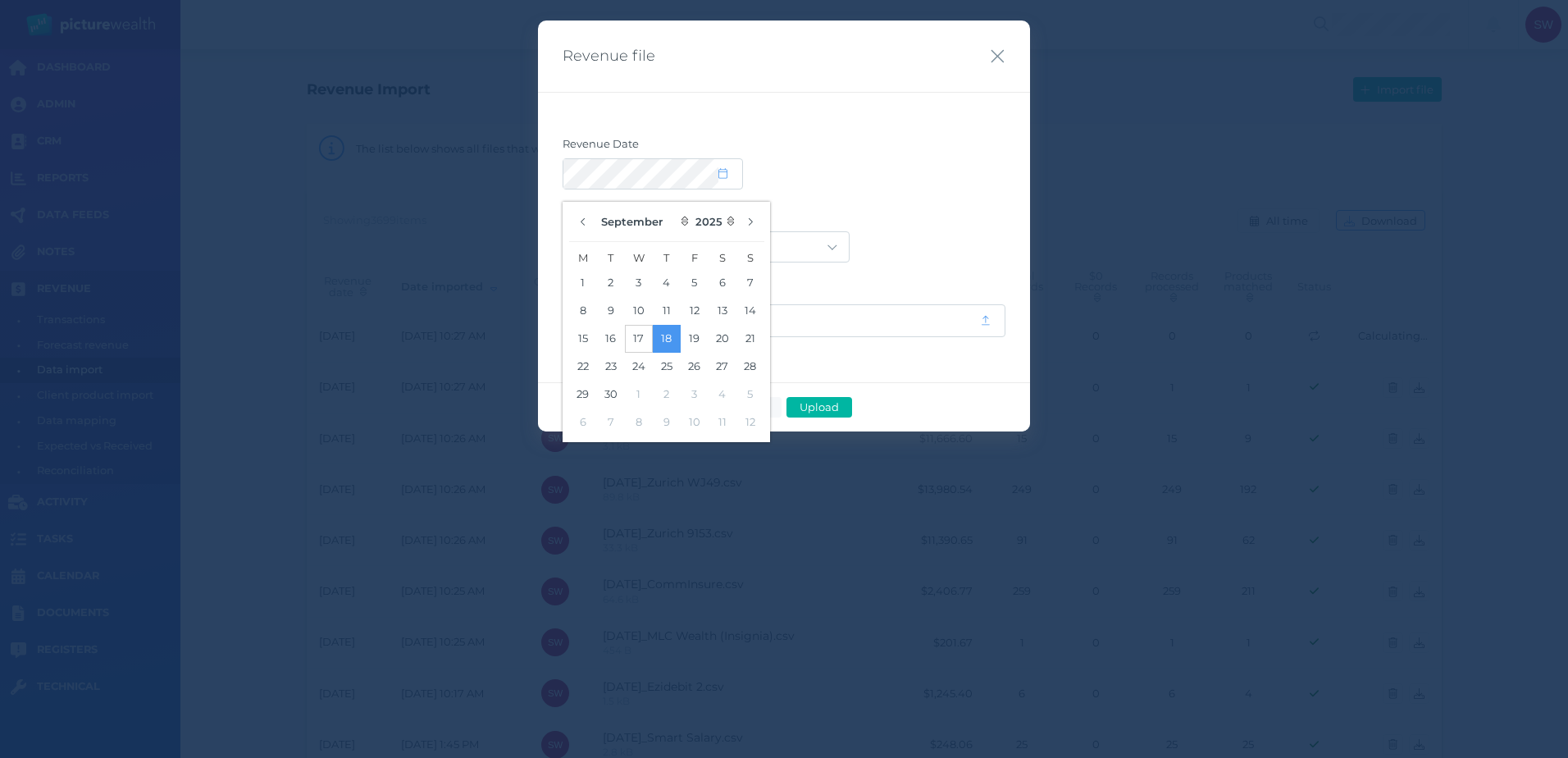
click at [626, 340] on button "17" at bounding box center [638, 339] width 28 height 28
click at [625, 339] on button "17" at bounding box center [638, 339] width 28 height 28
drag, startPoint x: 1001, startPoint y: 89, endPoint x: 879, endPoint y: 162, distance: 142.2
click at [999, 91] on div "Revenue file" at bounding box center [784, 56] width 492 height 72
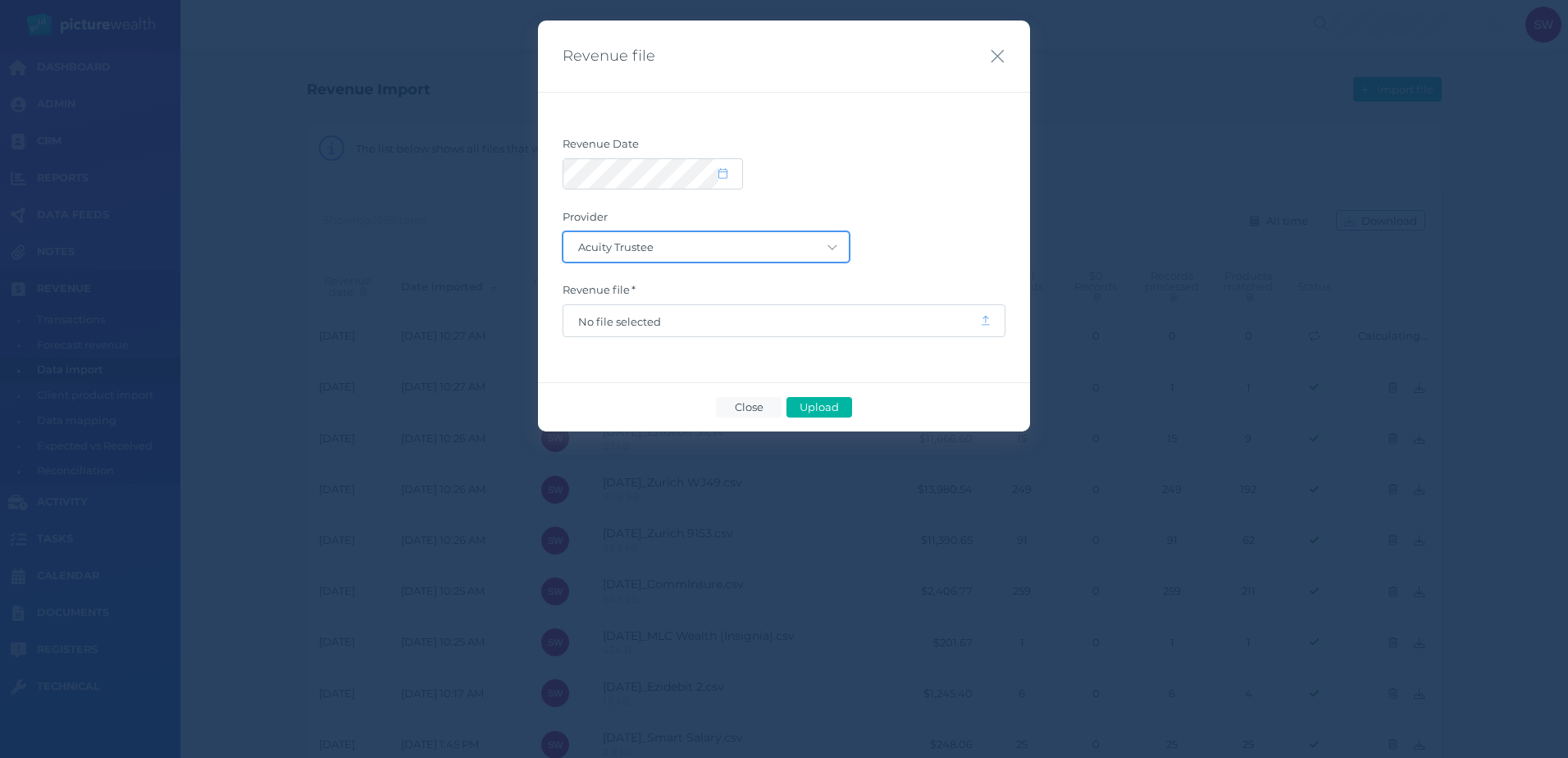
click at [811, 260] on select "Acuity Trustee AIA Australia AMG Super AMP ASGARD Asteron Life Australian Retir…" at bounding box center [706, 246] width 286 height 30
select select "64"
click at [563, 232] on select "Acuity Trustee AIA Australia AMG Super AMP ASGARD Asteron Life Australian Retir…" at bounding box center [706, 246] width 286 height 30
click at [656, 324] on span "No file selected" at bounding box center [772, 321] width 387 height 13
click at [798, 404] on span "Upload" at bounding box center [819, 406] width 53 height 13
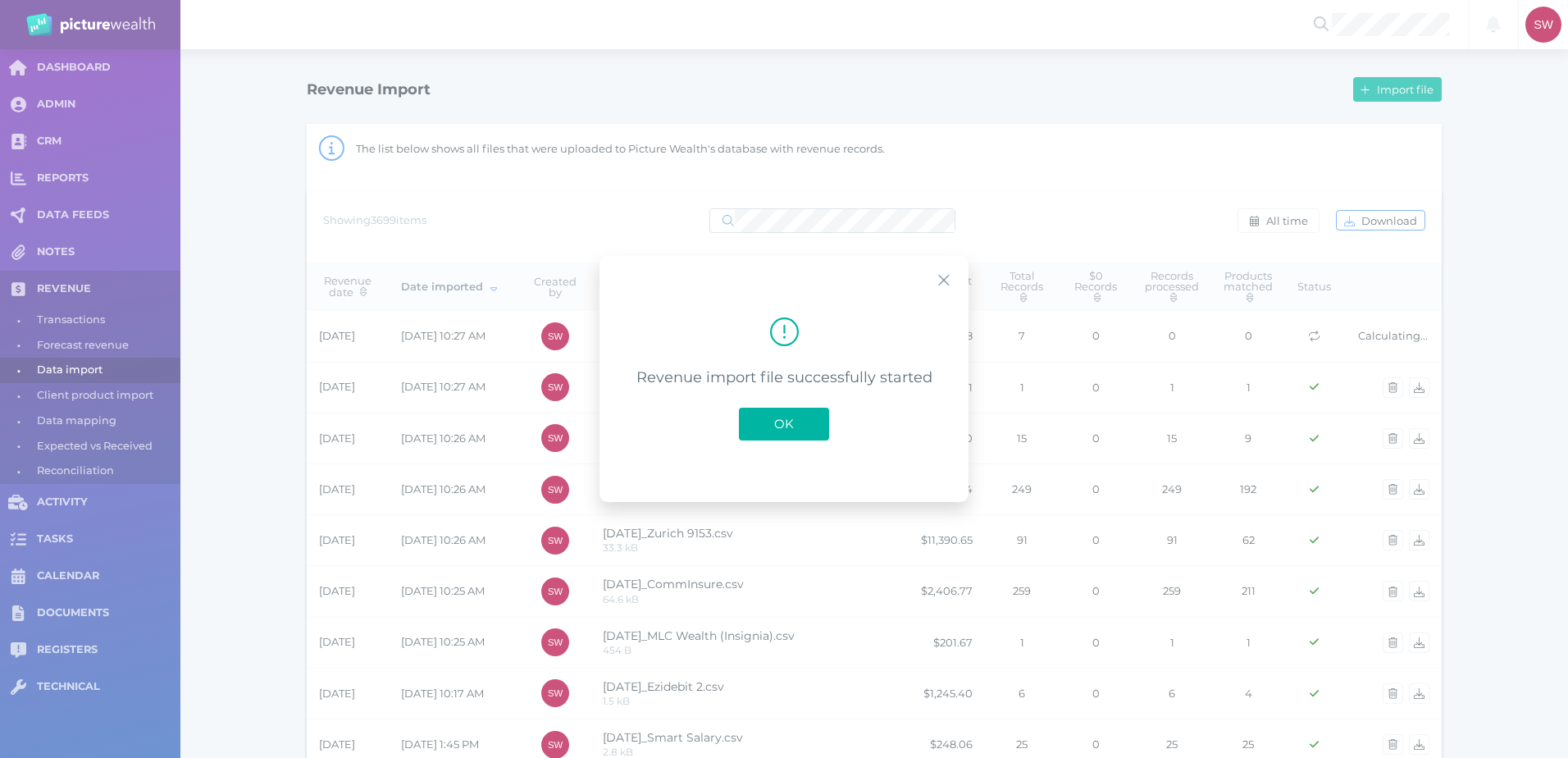
click at [813, 431] on button "OK" at bounding box center [784, 423] width 90 height 33
